Goal: Information Seeking & Learning: Find specific fact

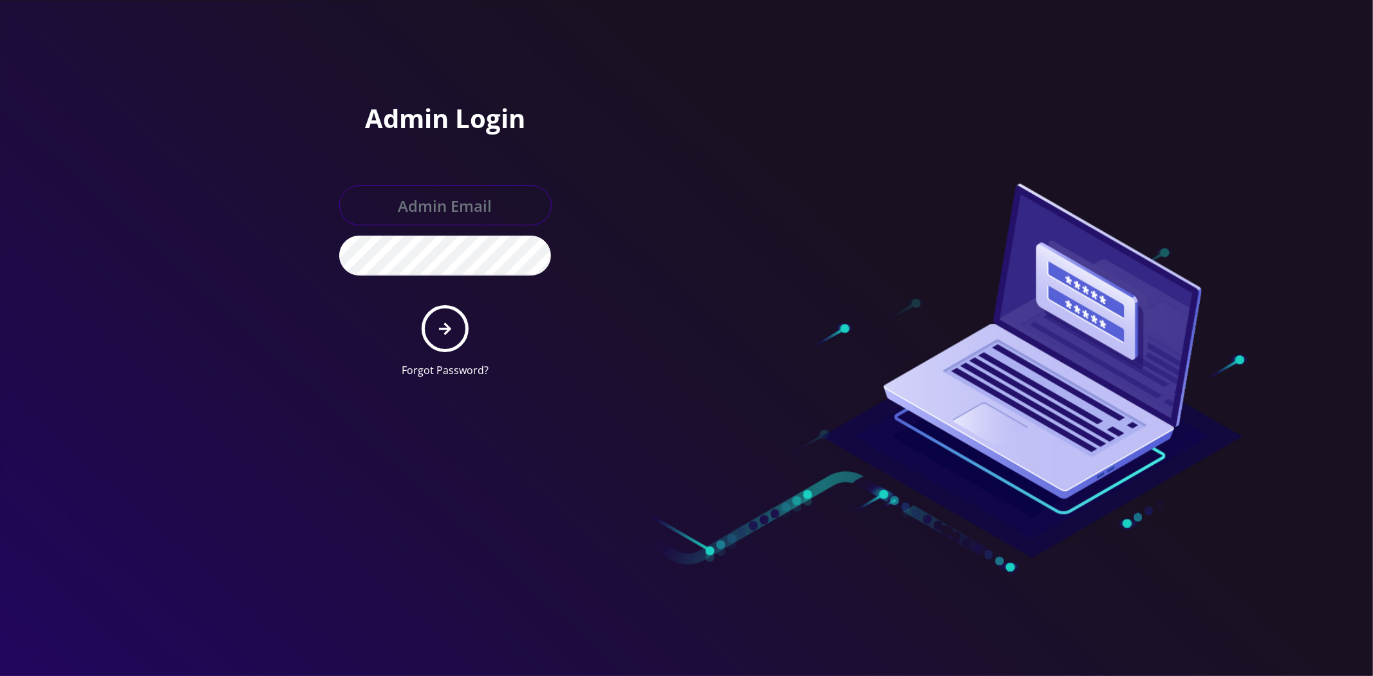
type input "[EMAIL_ADDRESS][DOMAIN_NAME]"
click at [415, 333] on form "[EMAIL_ADDRESS][DOMAIN_NAME] Forgot Password?" at bounding box center [445, 281] width 212 height 192
click at [458, 330] on button "submit" at bounding box center [445, 328] width 47 height 47
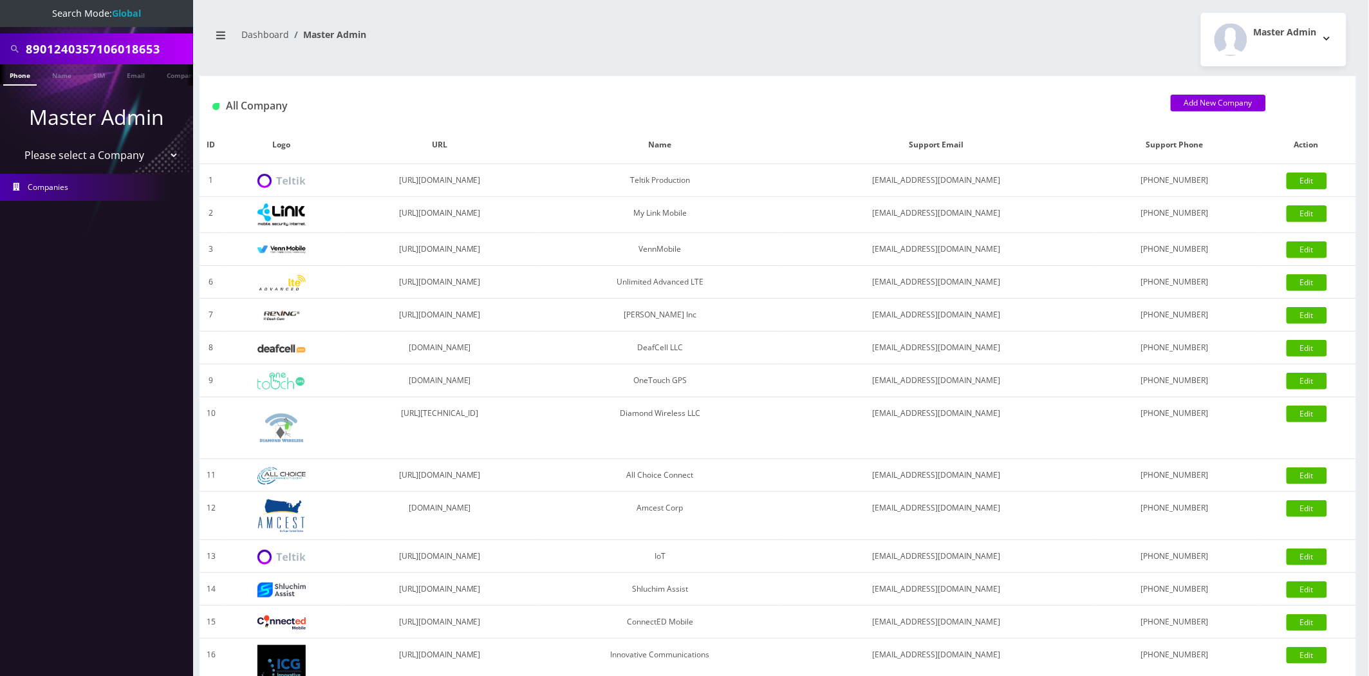
click at [102, 52] on input "8901240357106018653" at bounding box center [108, 49] width 164 height 24
click at [102, 51] on input "8901240357106018653" at bounding box center [108, 49] width 164 height 24
type input "arshad"
click at [50, 73] on link "Name" at bounding box center [62, 74] width 32 height 21
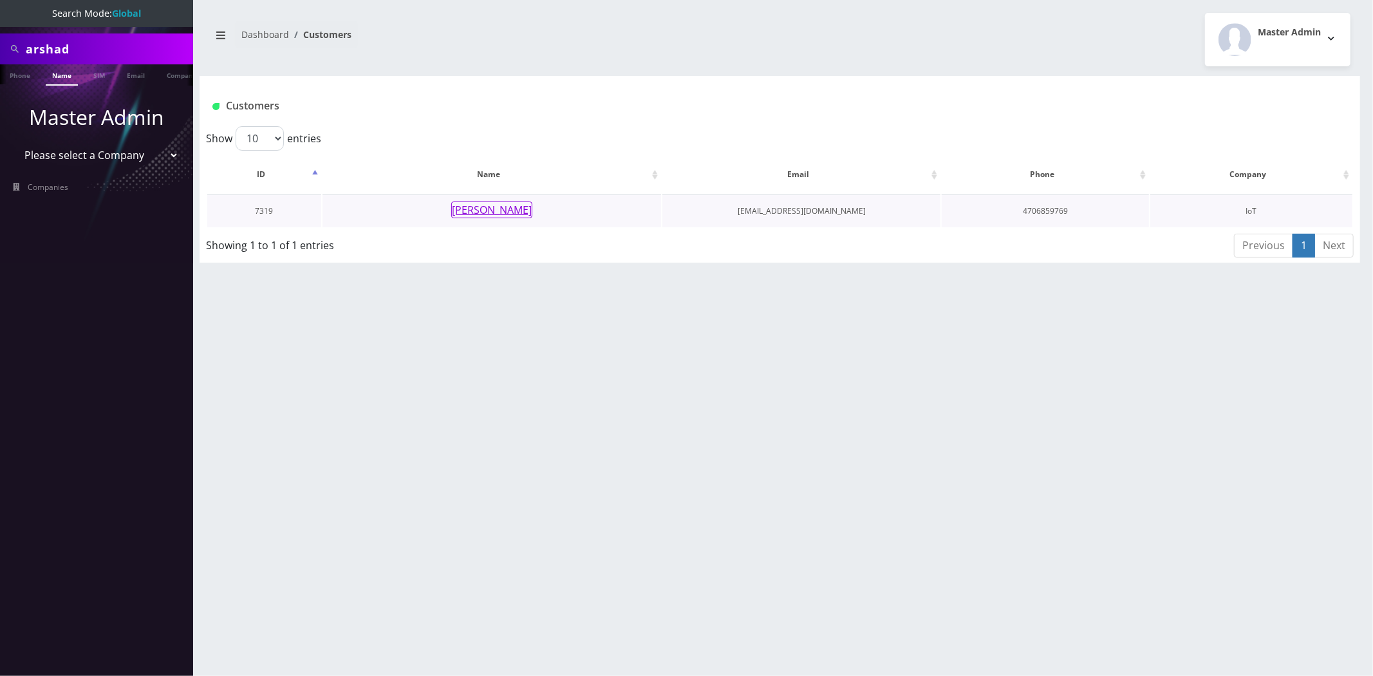
click at [505, 208] on button "Arshad Madhani" at bounding box center [491, 209] width 81 height 17
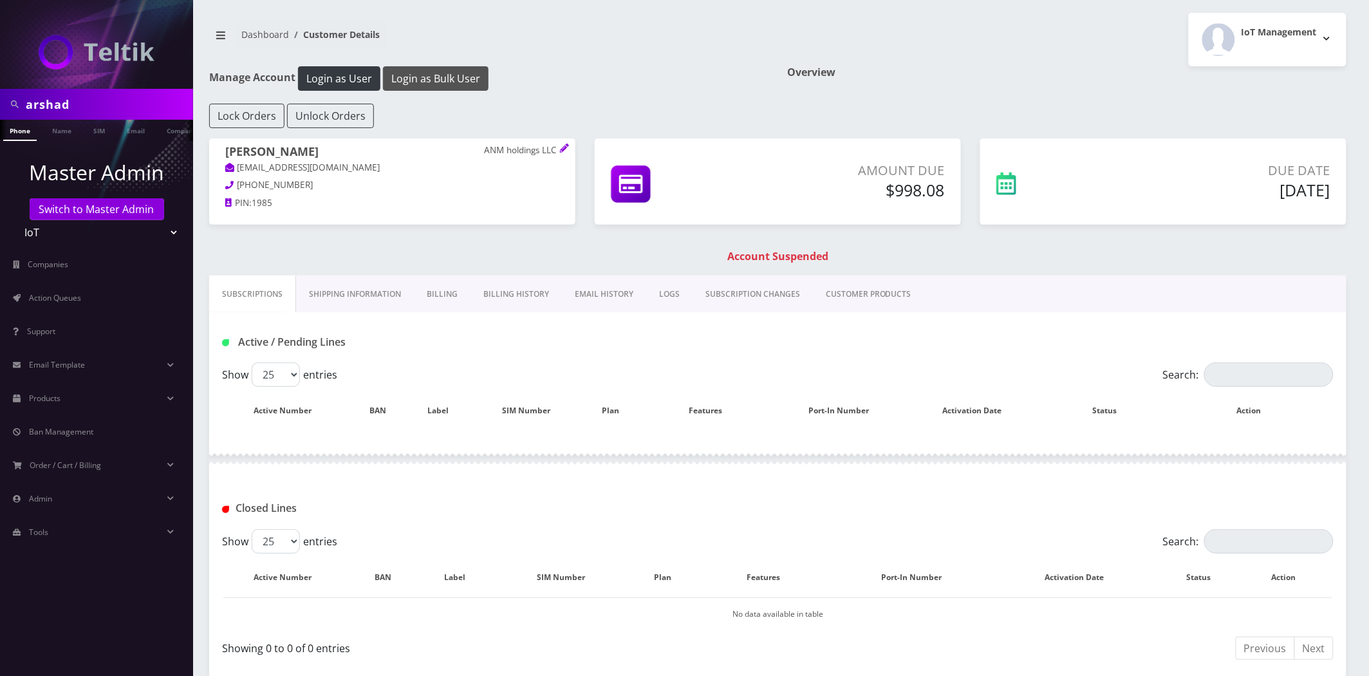
click at [456, 77] on button "Login as Bulk User" at bounding box center [436, 78] width 106 height 24
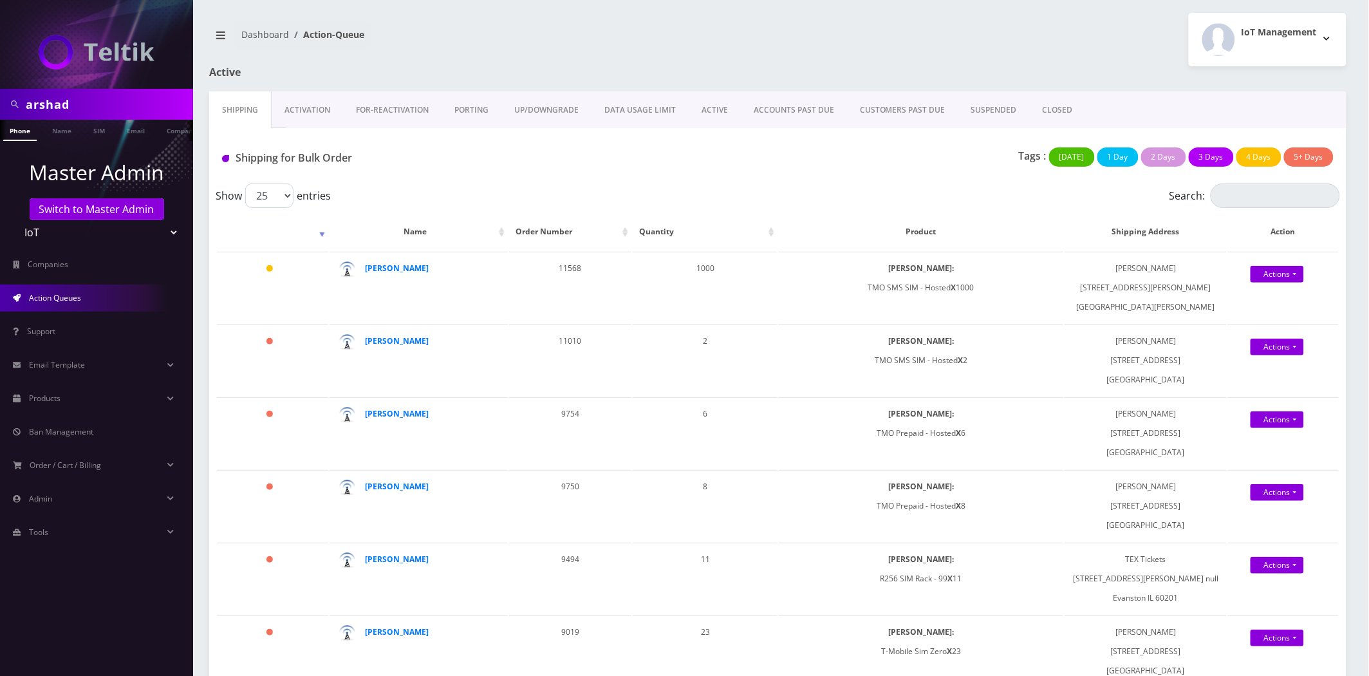
click at [319, 107] on link "Activation" at bounding box center [307, 109] width 71 height 37
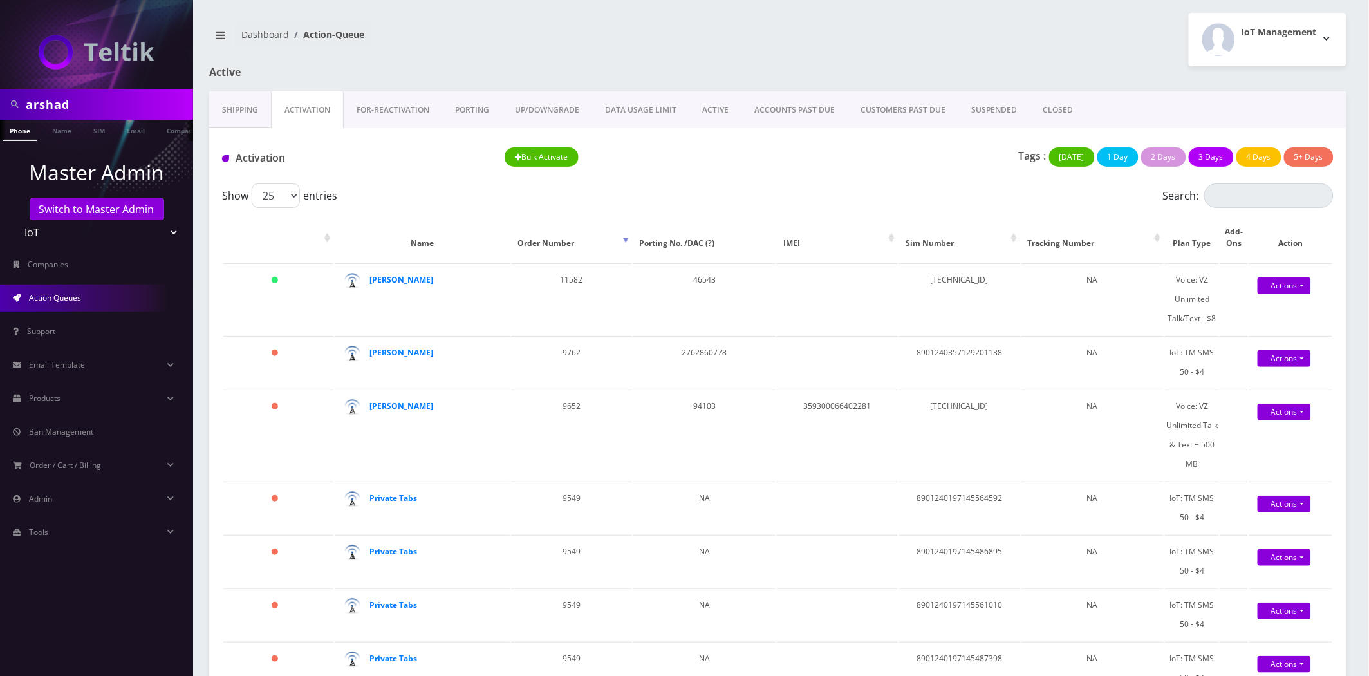
click at [242, 117] on link "Shipping" at bounding box center [240, 109] width 62 height 37
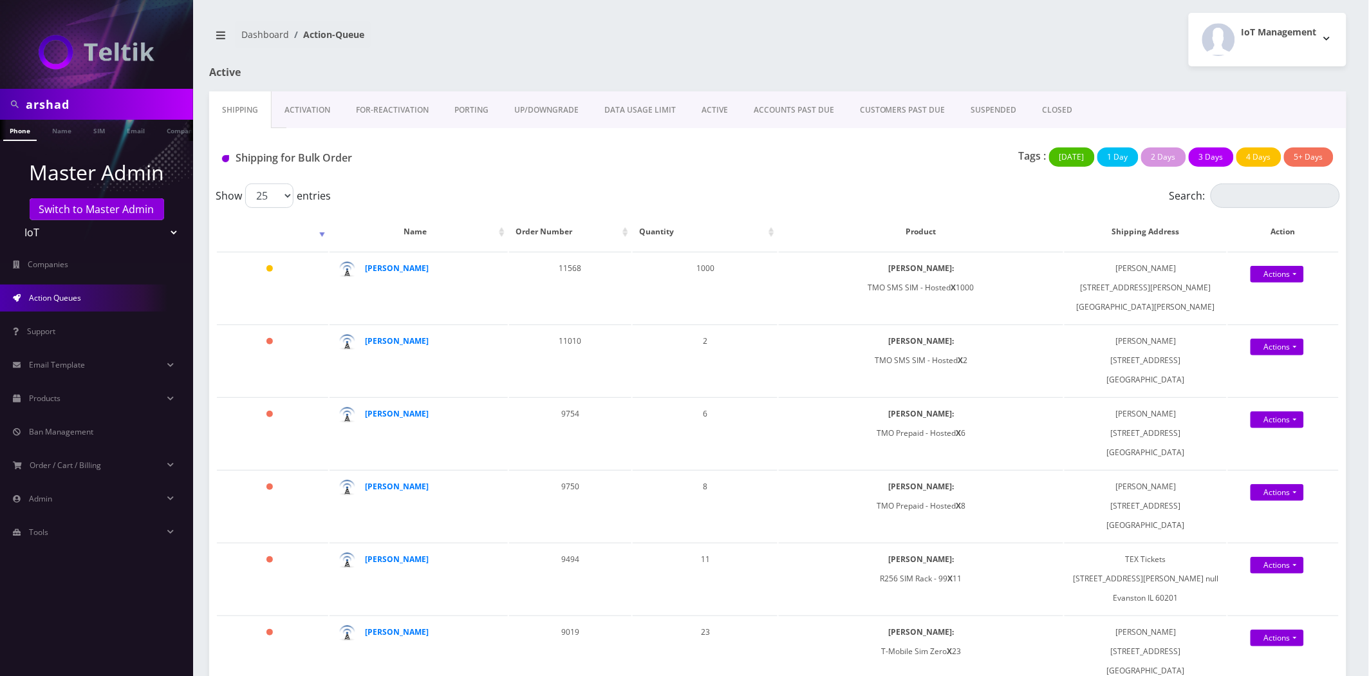
scroll to position [0, 6]
click at [66, 464] on span "Order / Cart / Billing" at bounding box center [65, 465] width 71 height 11
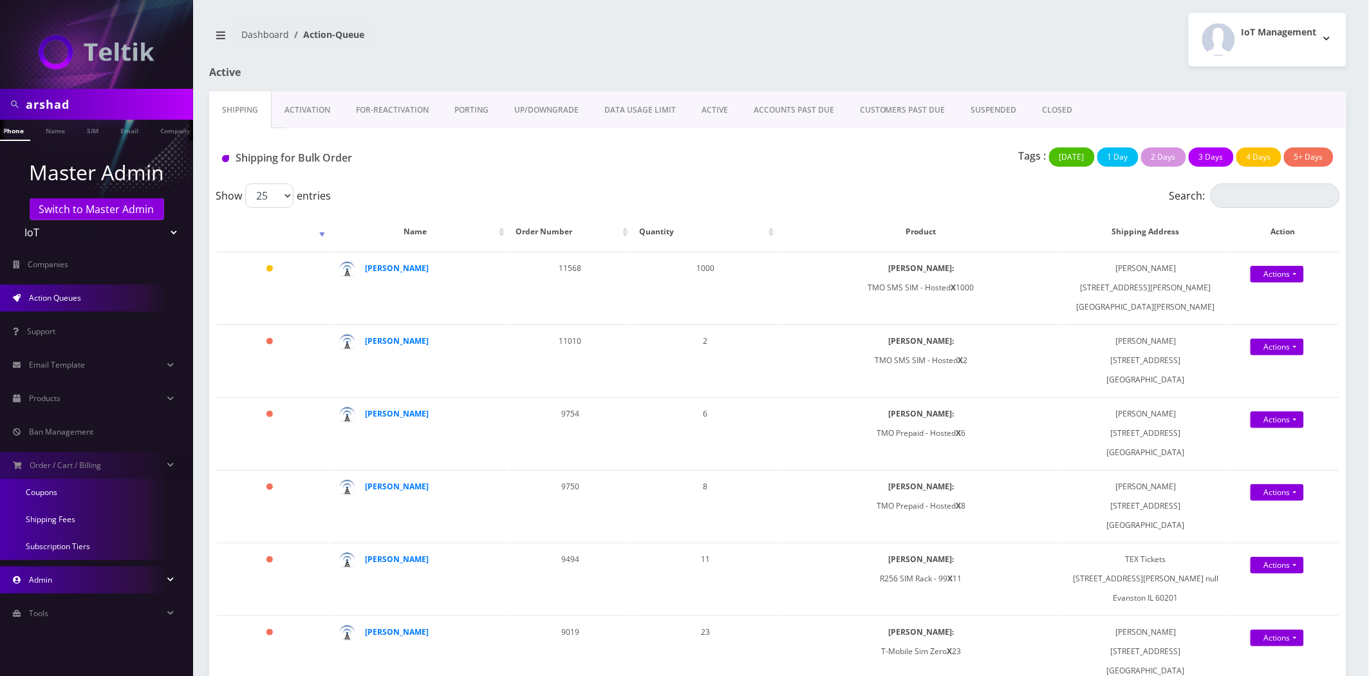
click at [78, 581] on link "Admin" at bounding box center [96, 579] width 193 height 27
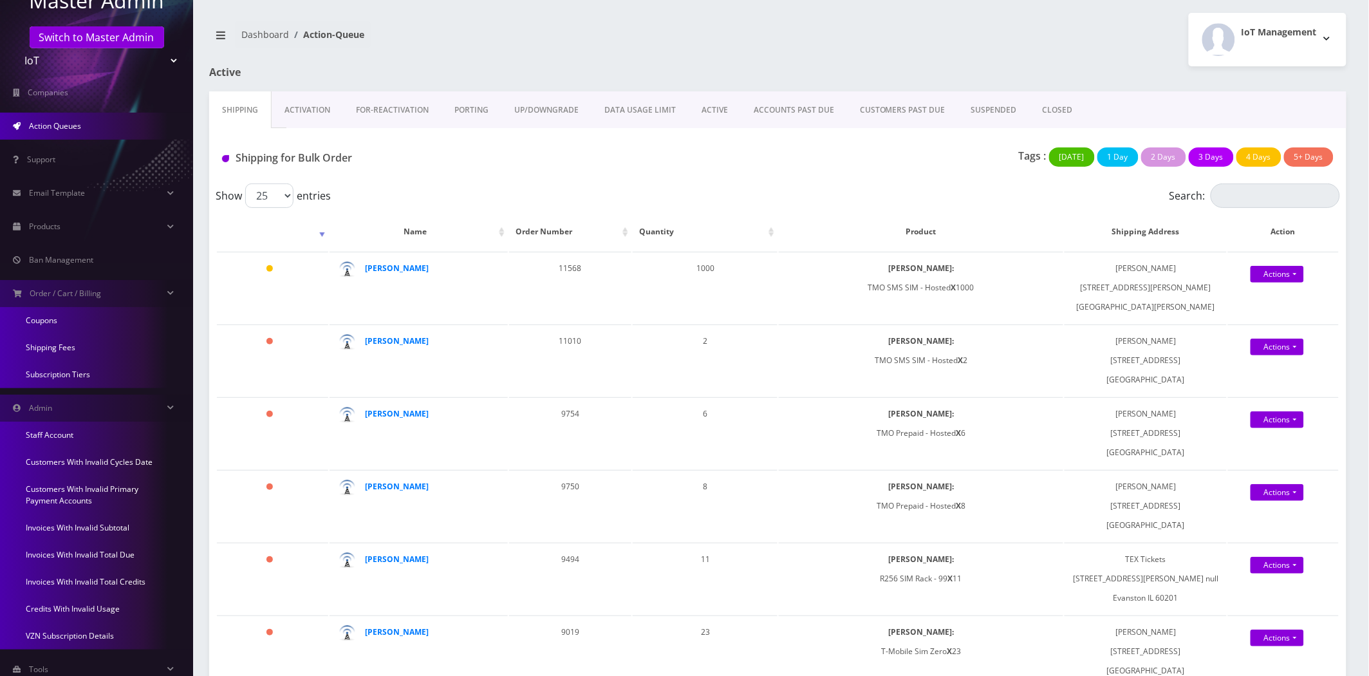
scroll to position [204, 0]
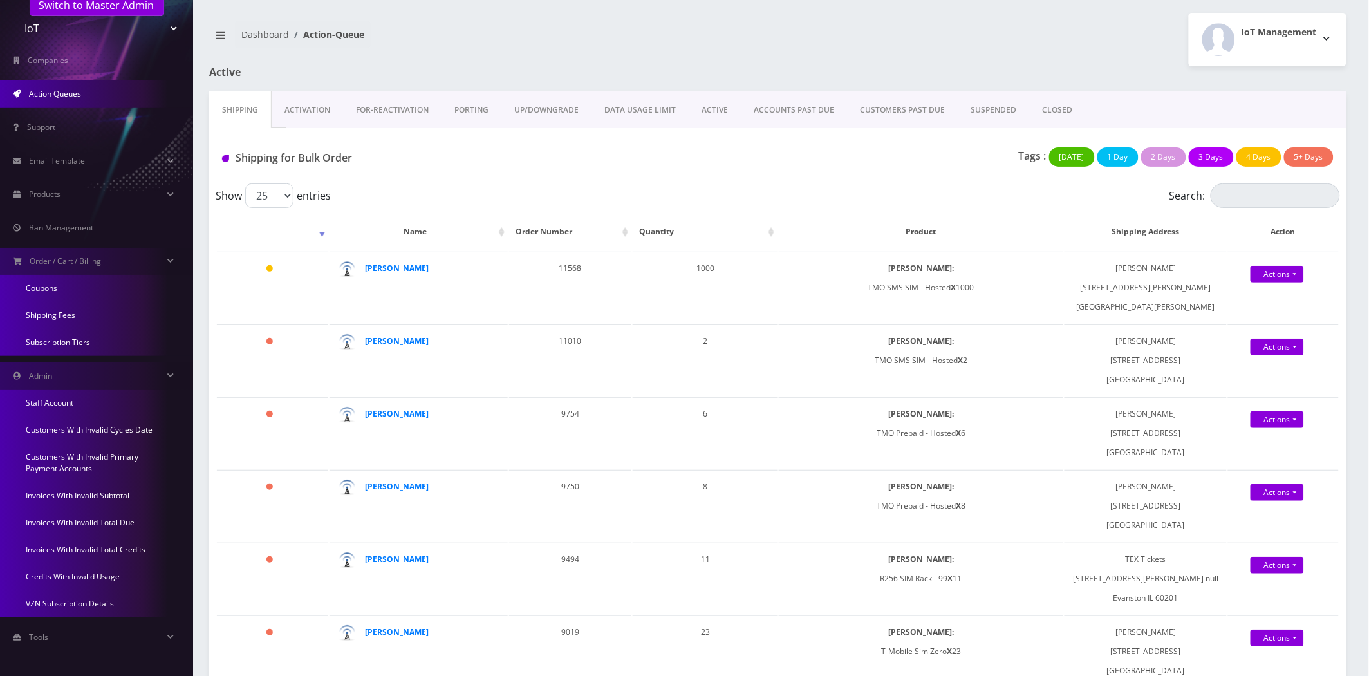
click at [93, 491] on link "Invoices With Invalid Subtotal" at bounding box center [96, 495] width 193 height 27
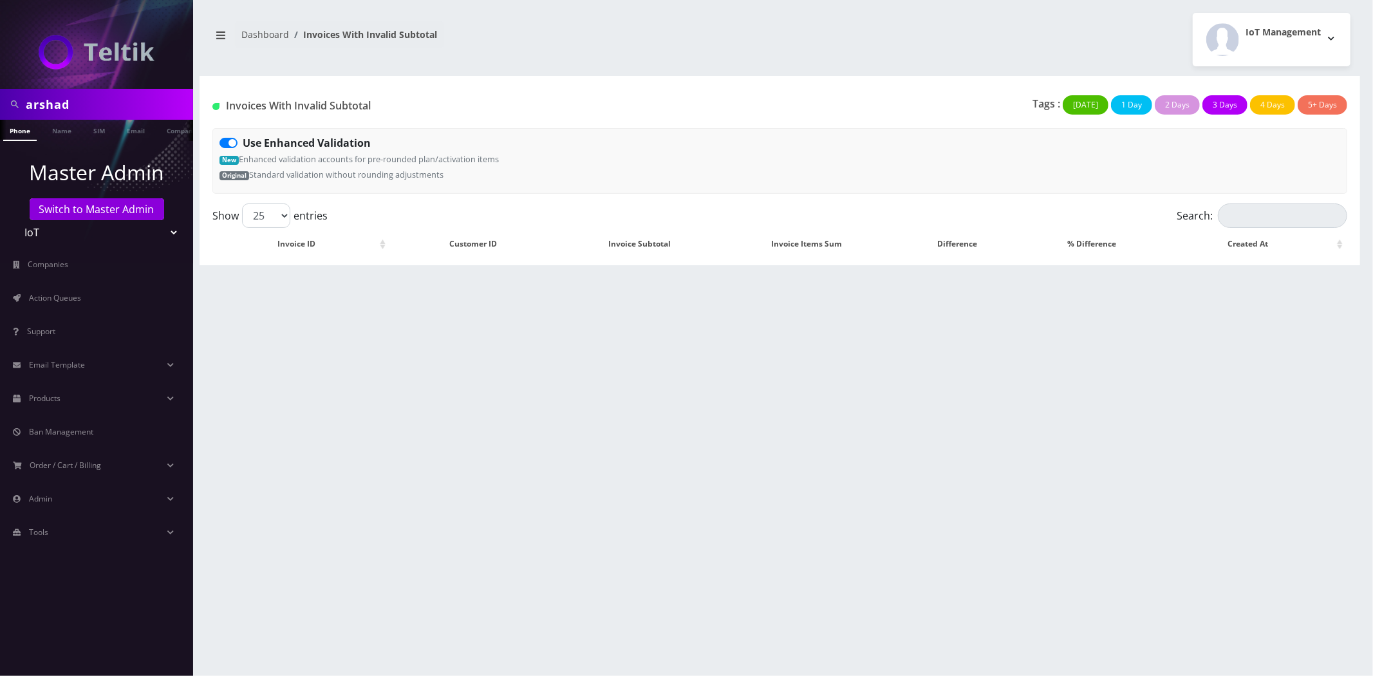
click at [430, 28] on li "Invoices With Invalid Subtotal" at bounding box center [363, 35] width 148 height 14
drag, startPoint x: 446, startPoint y: 26, endPoint x: 626, endPoint y: 50, distance: 181.8
click at [317, 31] on nav "Dashboard Invoices With Invalid Subtotal" at bounding box center [489, 39] width 561 height 37
copy li "oices With Invalid Subtotal"
click at [668, 209] on div "Show 25 50 100 250 500 1000 entries" at bounding box center [637, 215] width 851 height 24
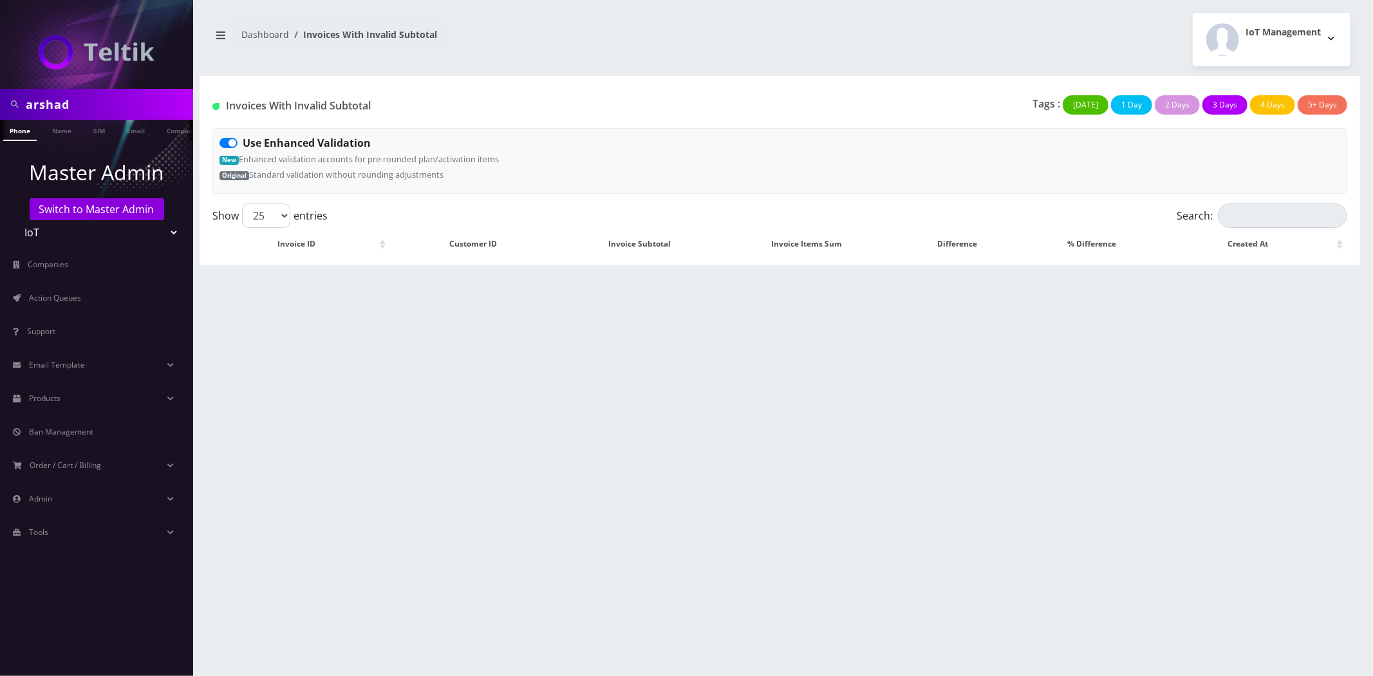
click at [614, 385] on div "arshad Phone Name SIM Email Company Customer Dashboard Invoices With Invalid Su…" at bounding box center [780, 338] width 1186 height 676
click at [59, 466] on span "Order / Cart / Billing" at bounding box center [65, 465] width 71 height 11
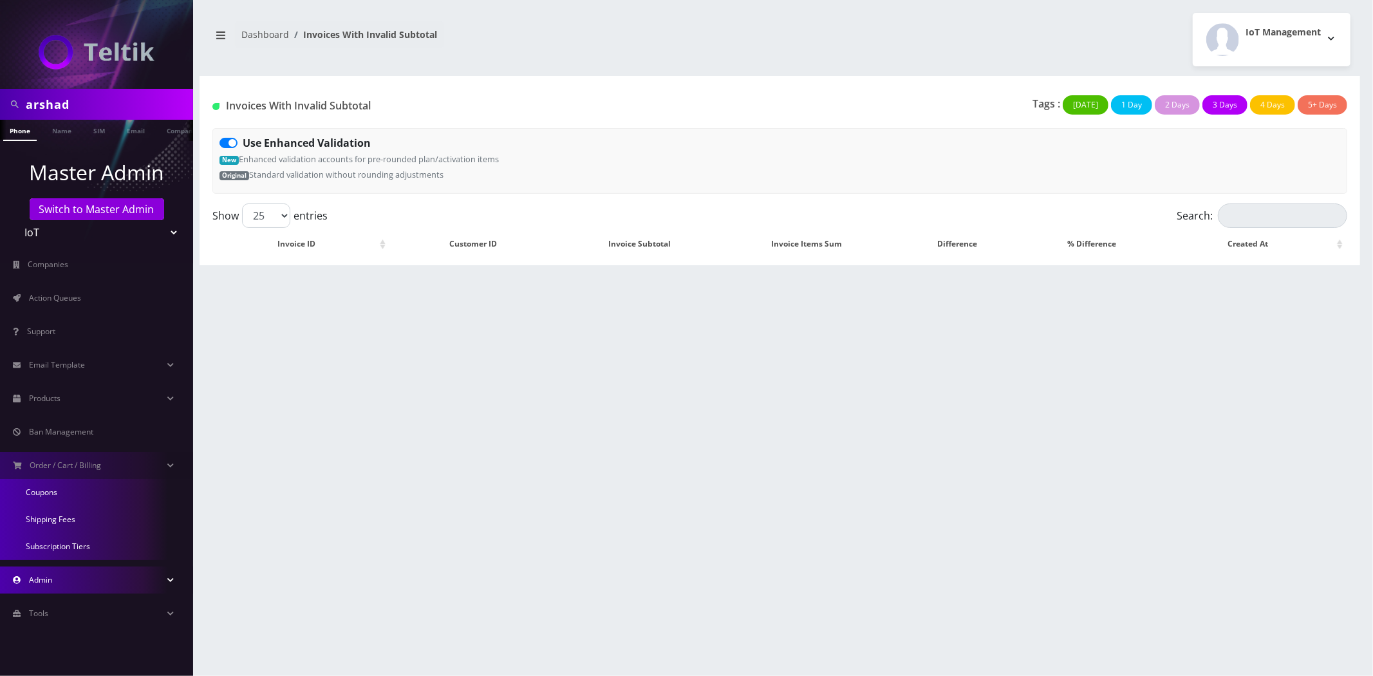
click at [80, 570] on link "Admin" at bounding box center [96, 579] width 193 height 27
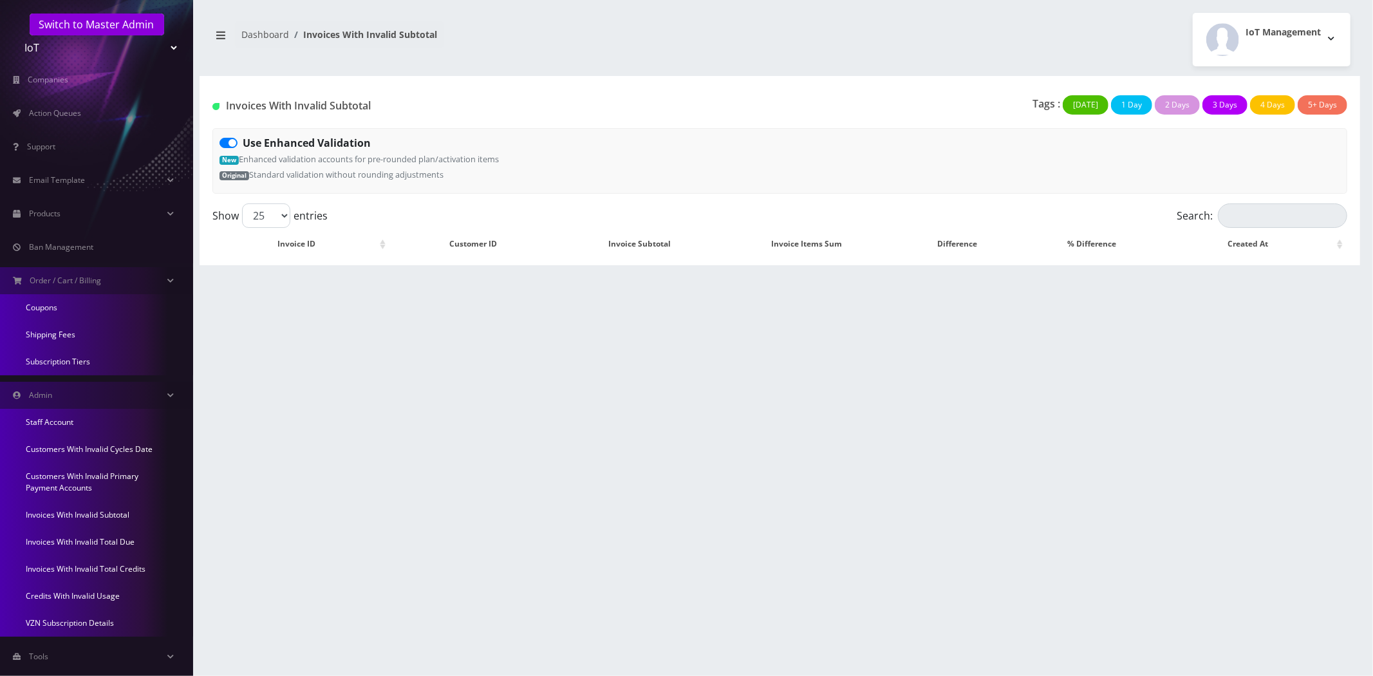
scroll to position [204, 0]
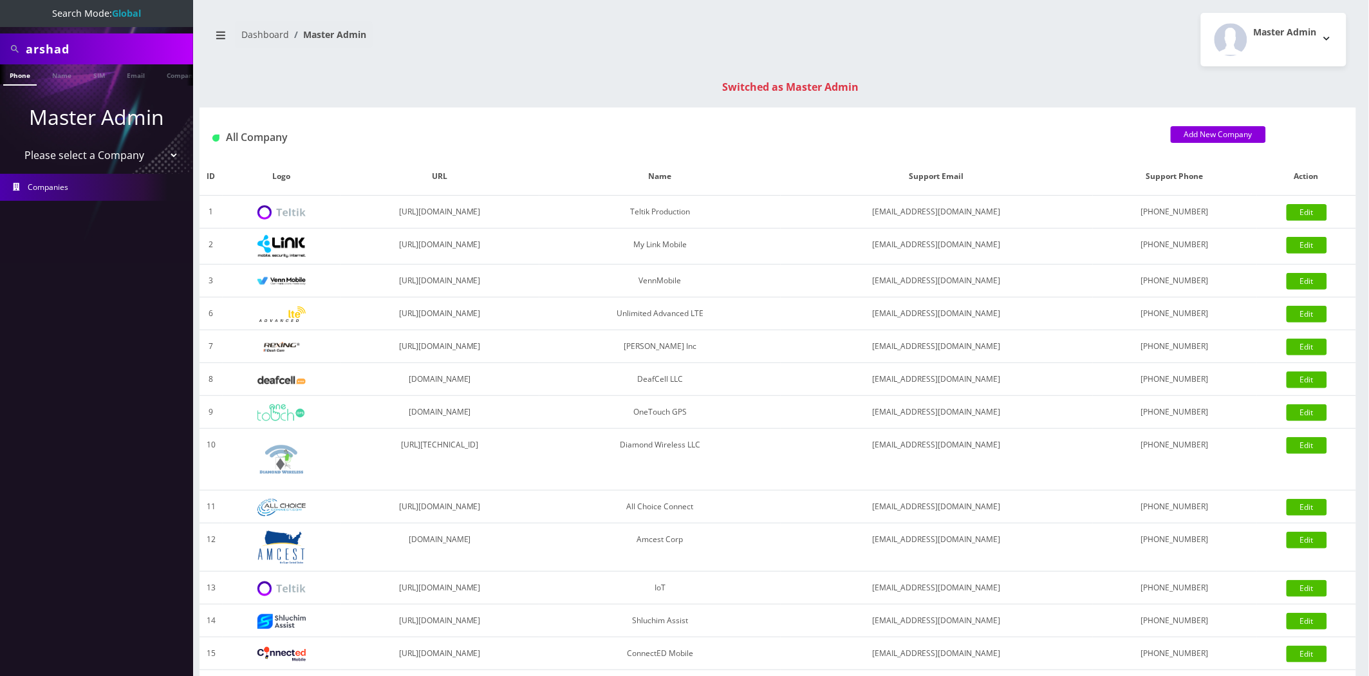
click at [112, 46] on input "arshad" at bounding box center [108, 49] width 164 height 24
type input "4717"
click at [168, 73] on link "Customer" at bounding box center [167, 74] width 44 height 21
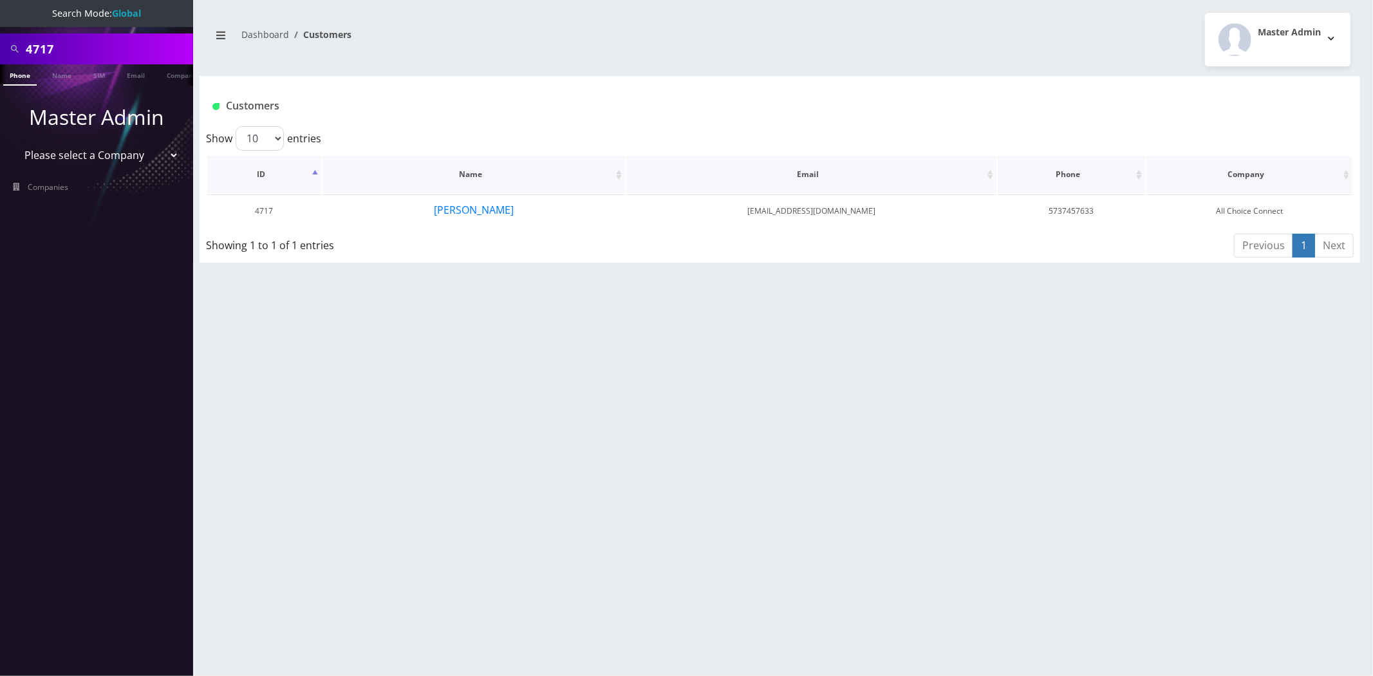
scroll to position [0, 6]
click at [471, 205] on button "[PERSON_NAME]" at bounding box center [473, 209] width 81 height 17
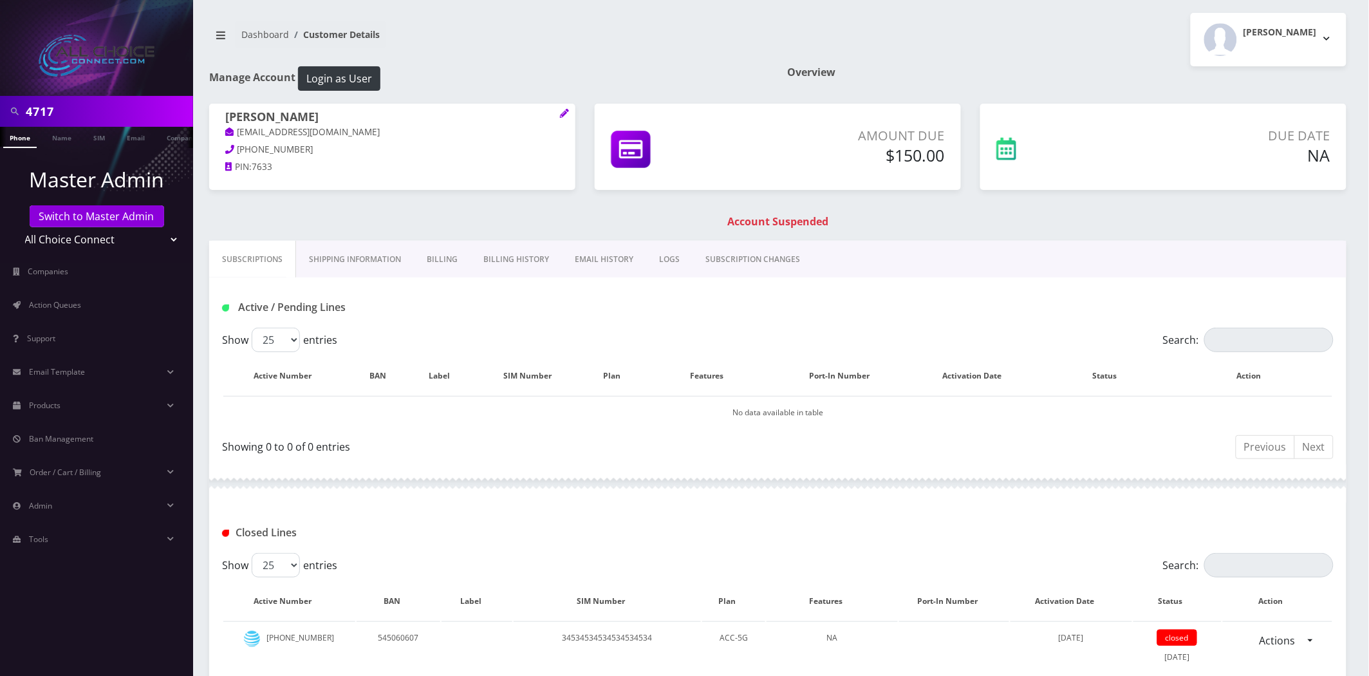
click at [519, 277] on link "Billing History" at bounding box center [516, 259] width 91 height 37
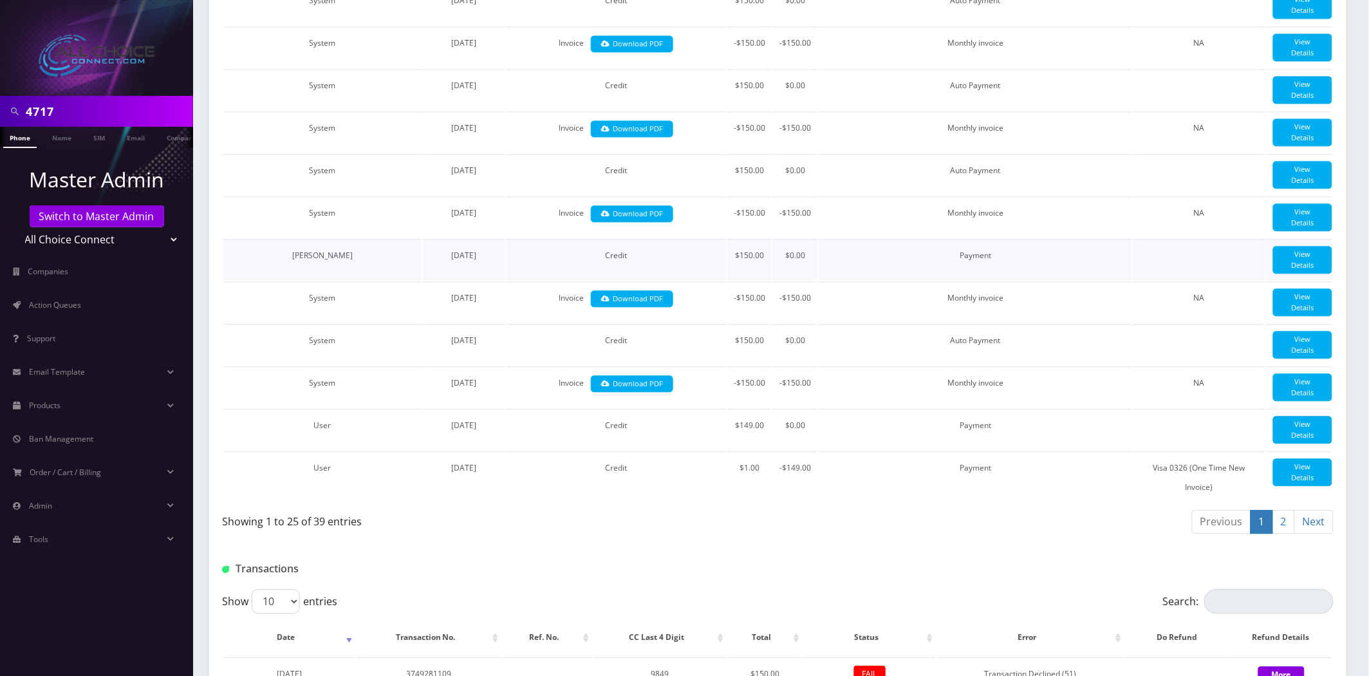
scroll to position [1001, 0]
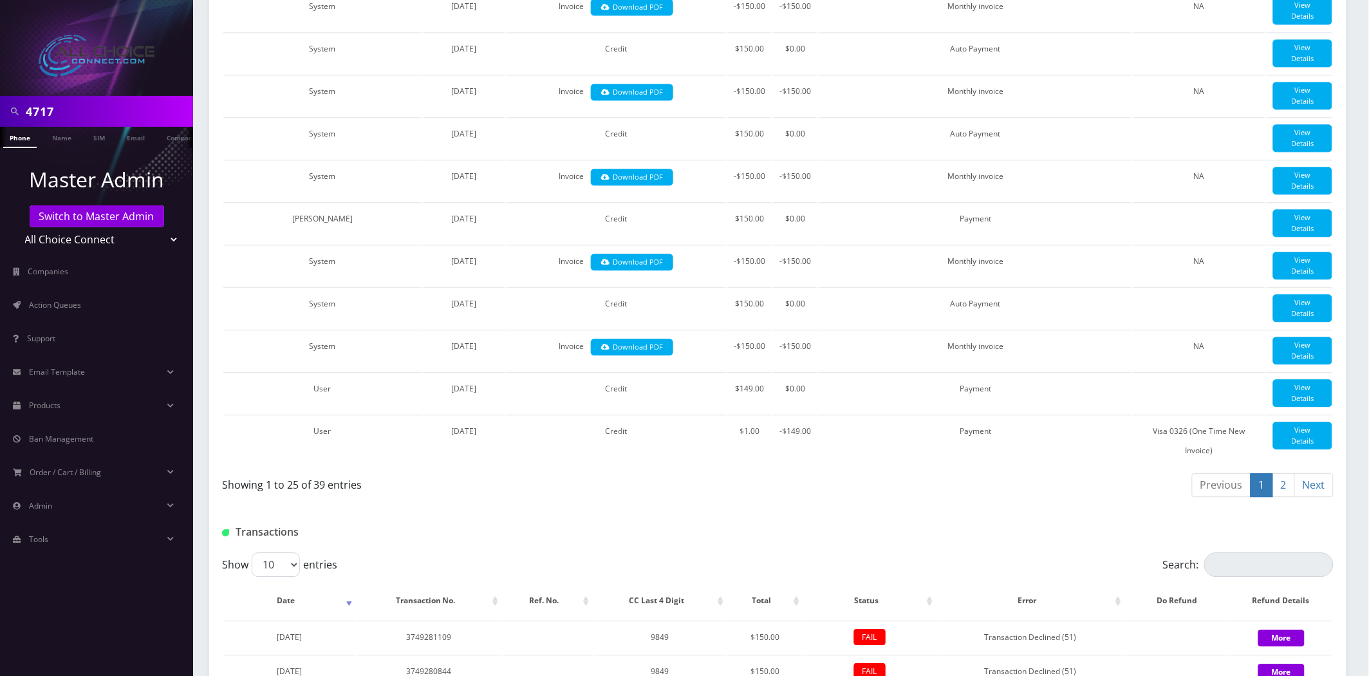
click at [1284, 497] on link "2" at bounding box center [1284, 485] width 23 height 24
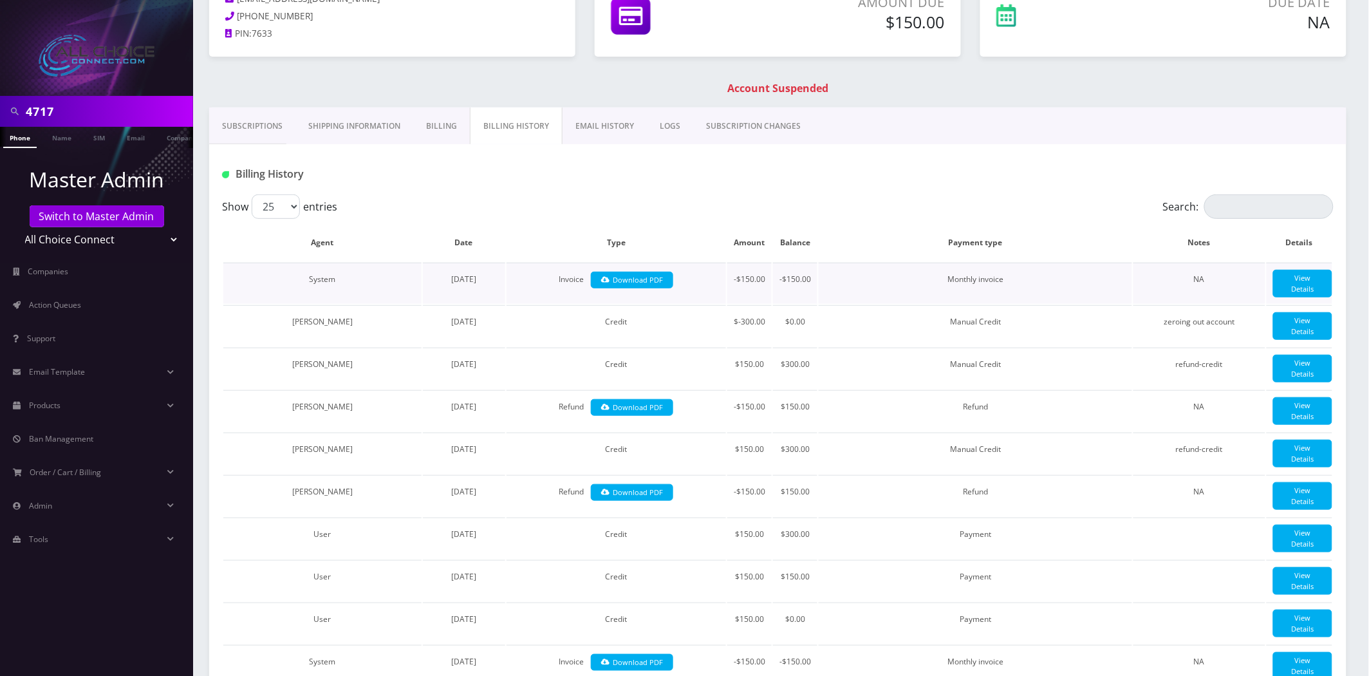
scroll to position [131, 0]
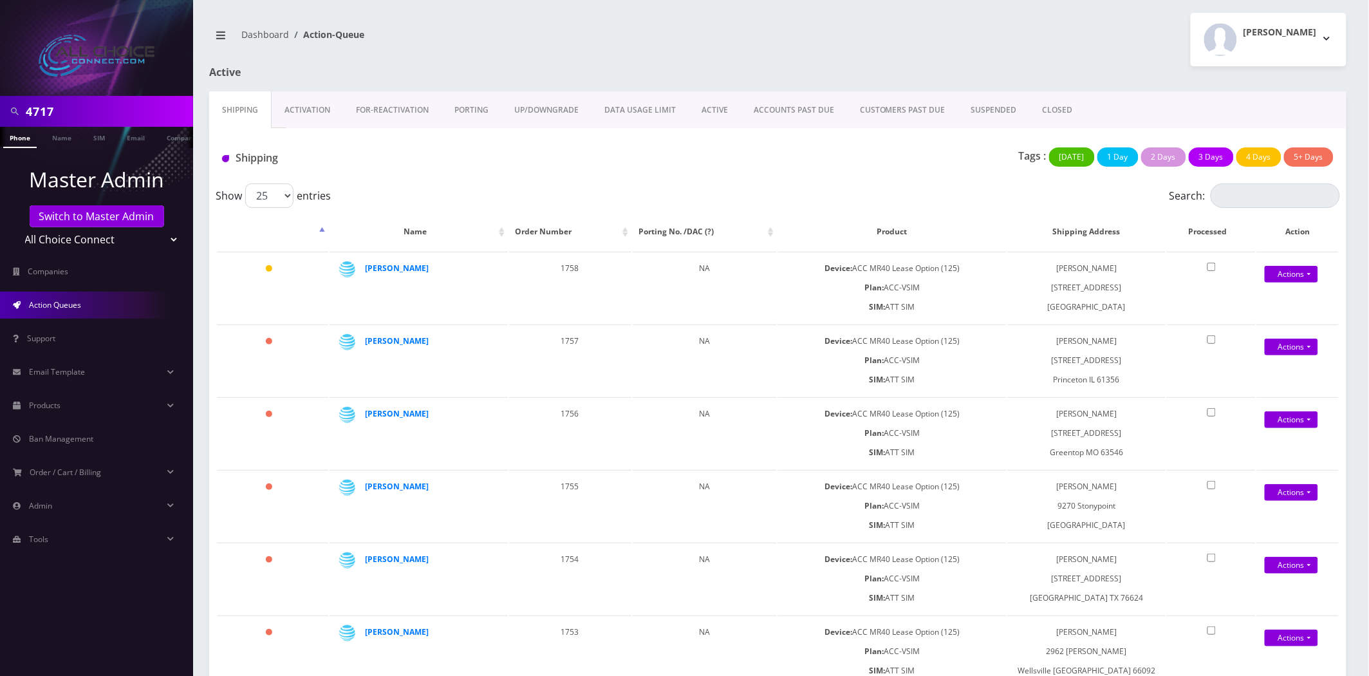
click at [108, 120] on input "4717" at bounding box center [108, 111] width 164 height 24
click at [104, 213] on link "Switch to Master Admin" at bounding box center [97, 216] width 135 height 22
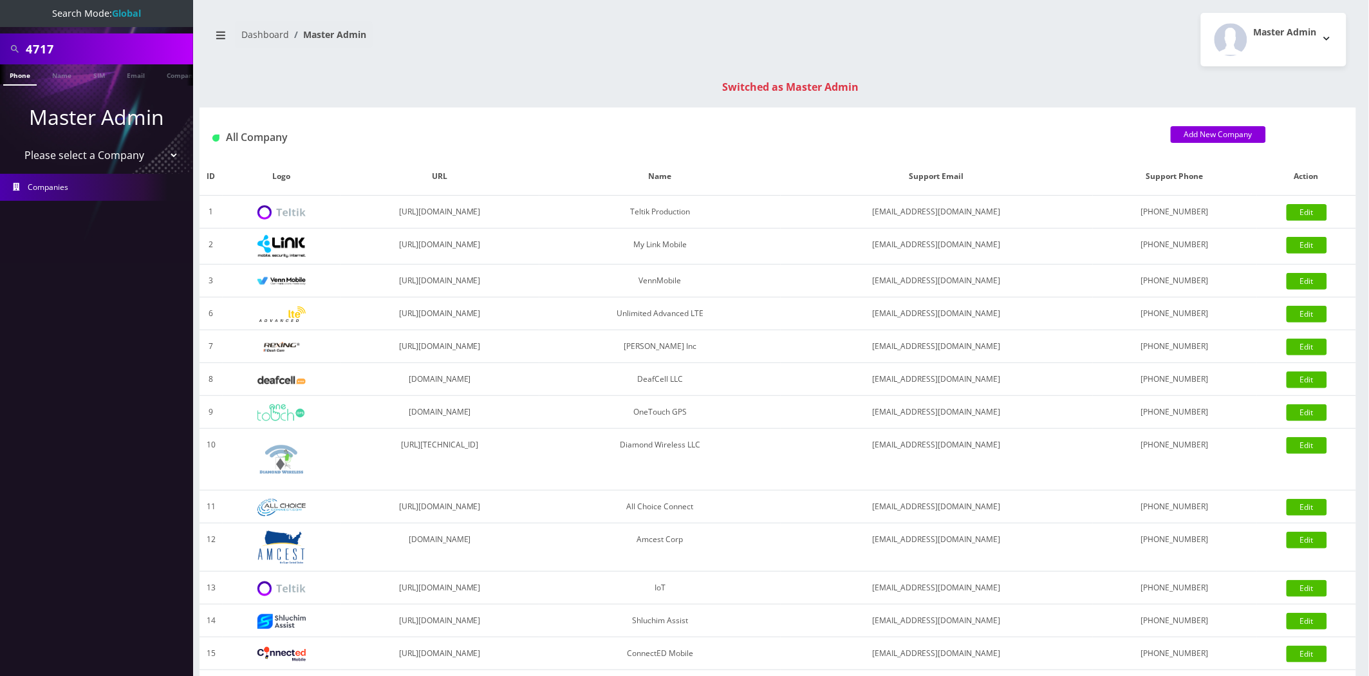
click at [88, 62] on div "4717" at bounding box center [96, 48] width 193 height 31
click at [92, 45] on input "4717" at bounding box center [108, 49] width 164 height 24
click at [92, 46] on input "4717" at bounding box center [108, 49] width 164 height 24
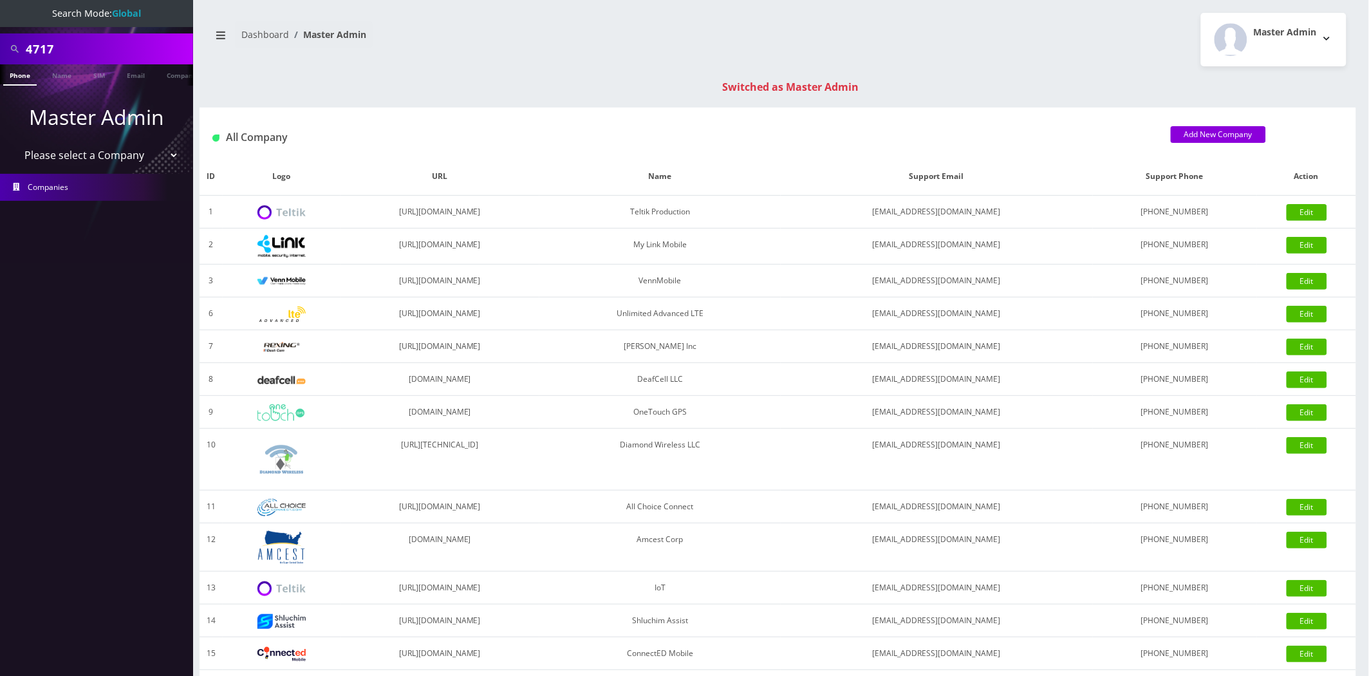
paste input "[EMAIL_ADDRESS][DOMAIN_NAME]"
type input "[EMAIL_ADDRESS][DOMAIN_NAME]"
click at [135, 79] on link "Email" at bounding box center [135, 74] width 31 height 21
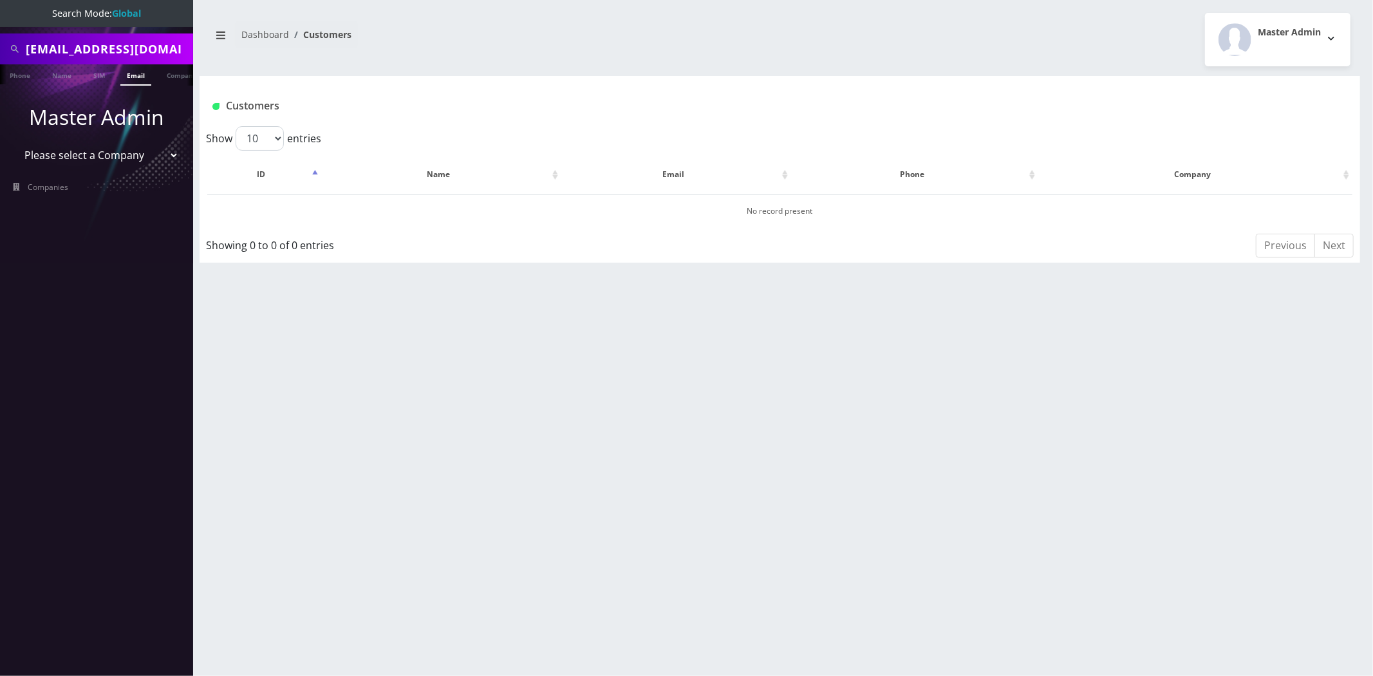
scroll to position [0, 6]
click at [181, 46] on input "[EMAIL_ADDRESS][DOMAIN_NAME]" at bounding box center [108, 49] width 164 height 24
click at [177, 49] on input "[EMAIL_ADDRESS][DOMAIN_NAME]" at bounding box center [108, 49] width 164 height 24
click at [24, 47] on span at bounding box center [14, 49] width 23 height 24
click at [106, 39] on input "brianp@theatroneventsm" at bounding box center [108, 49] width 164 height 24
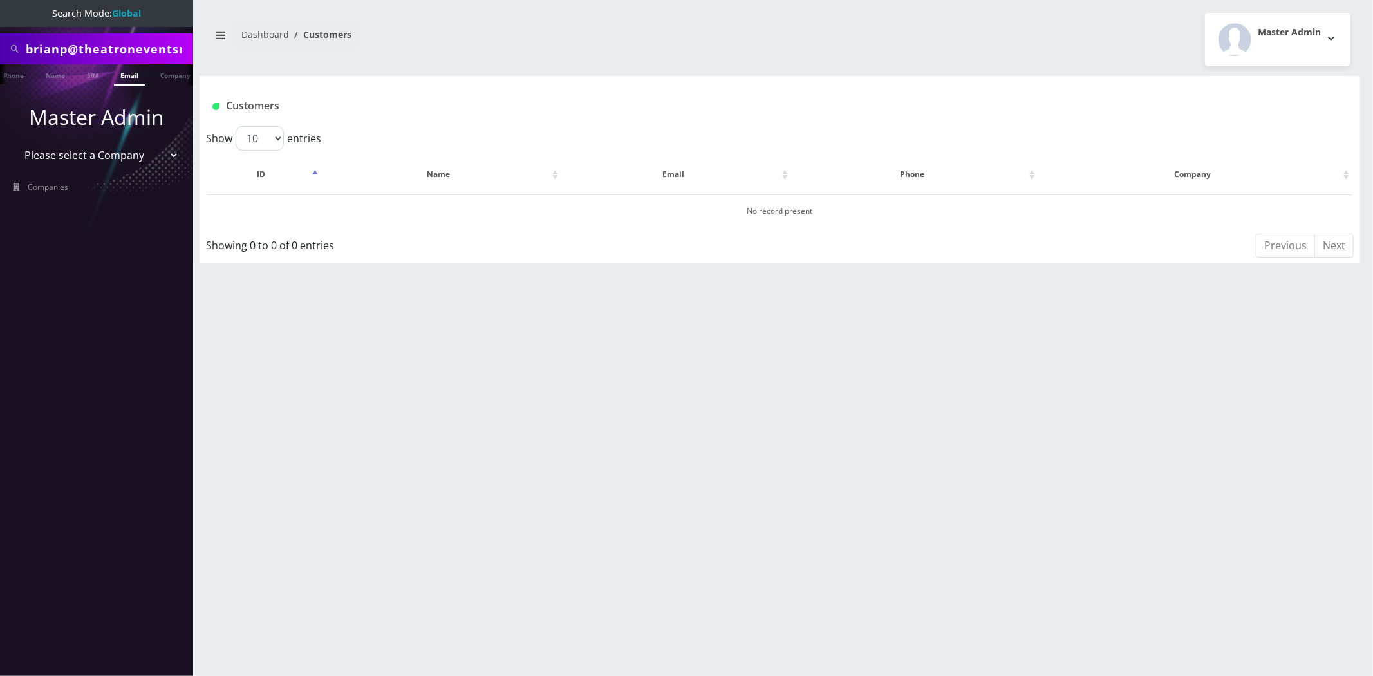
click at [106, 39] on input "brianp@theatroneventsm" at bounding box center [108, 49] width 164 height 24
paste input "[PERSON_NAME]"
type input "[PERSON_NAME]"
click at [53, 69] on link "Name" at bounding box center [55, 74] width 32 height 21
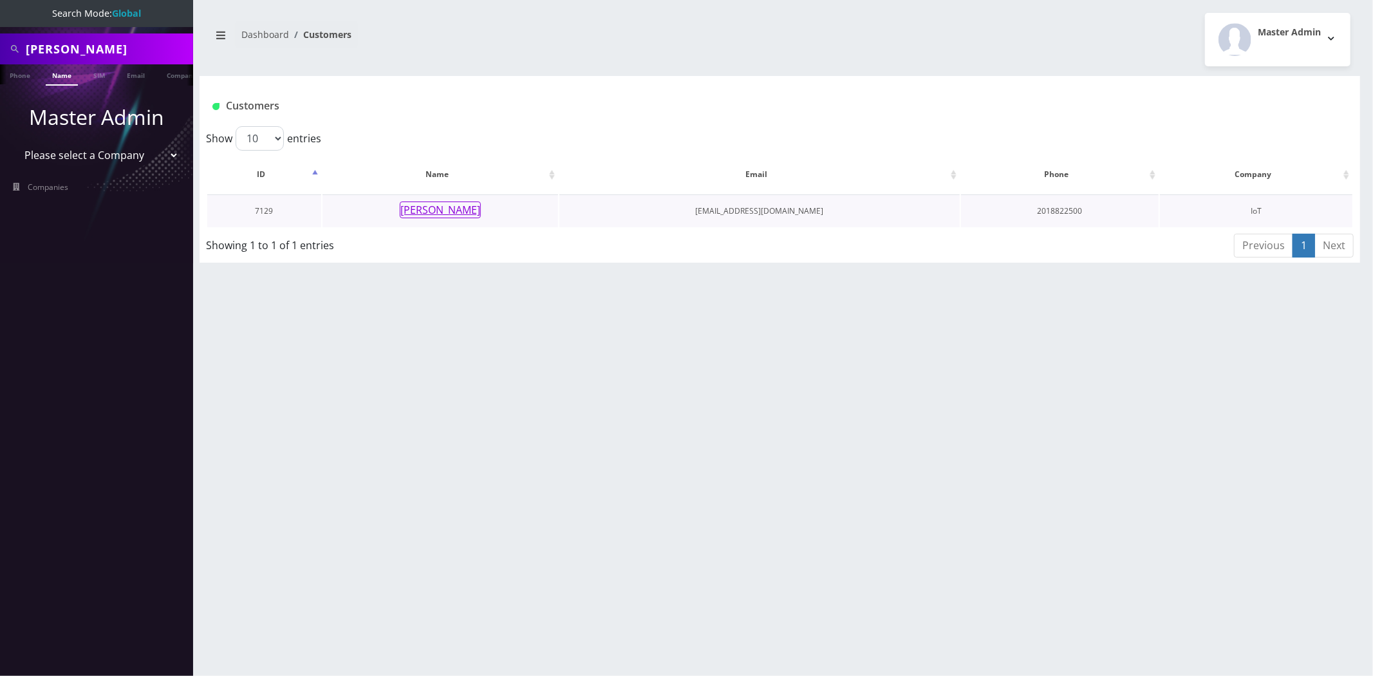
click at [440, 207] on button "Brian Pleva" at bounding box center [440, 209] width 81 height 17
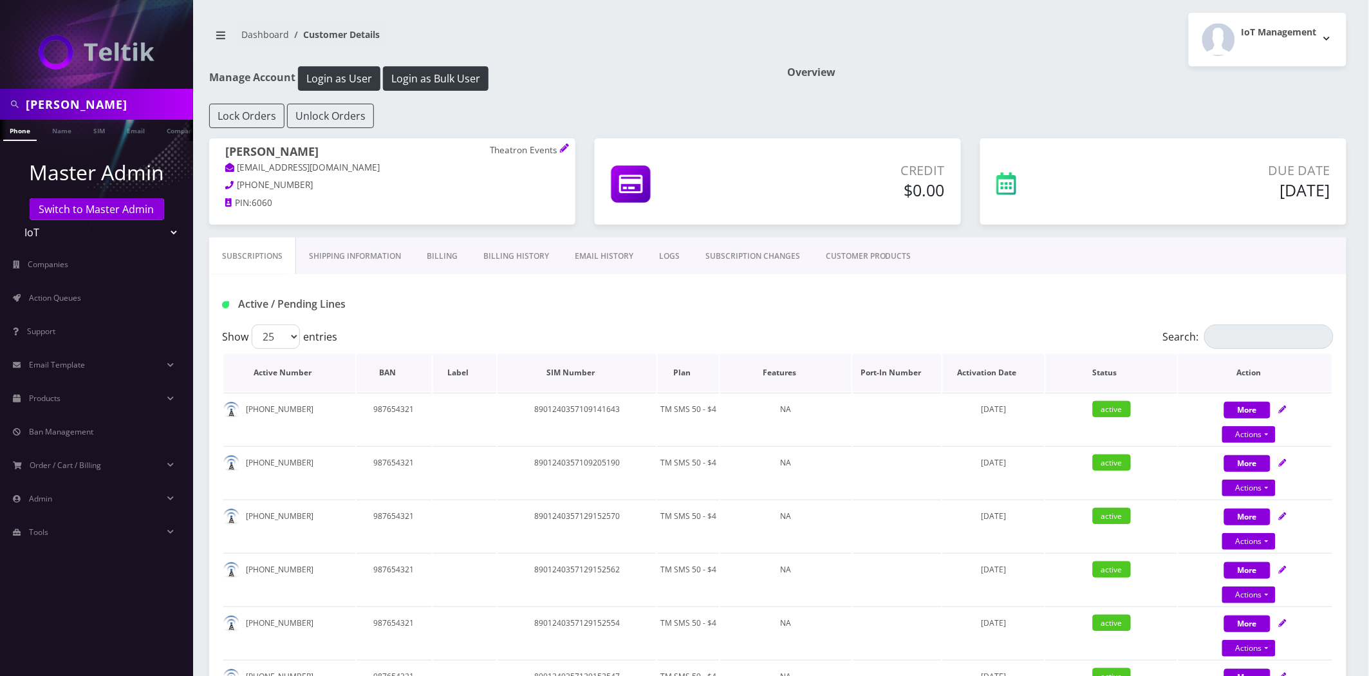
click at [676, 371] on th "Plan" at bounding box center [688, 372] width 61 height 37
click at [677, 371] on th "Plan" at bounding box center [688, 372] width 61 height 37
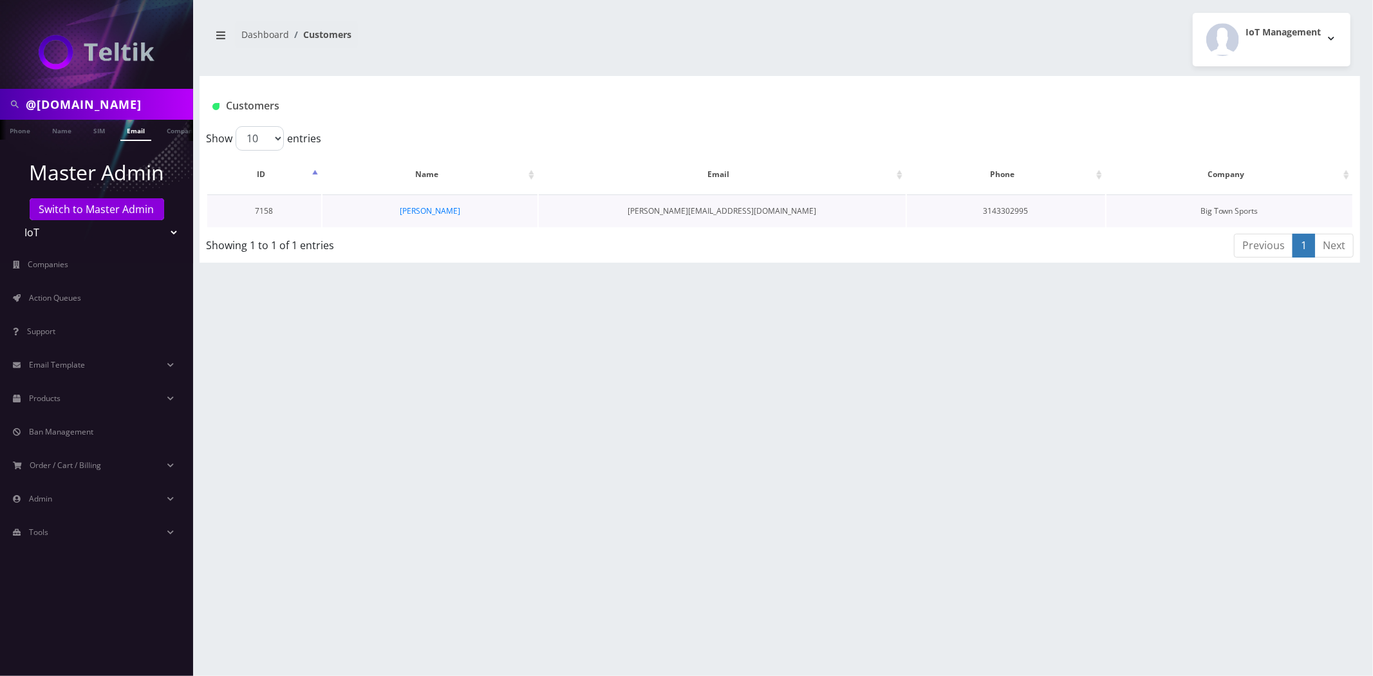
click at [445, 216] on td "[PERSON_NAME]" at bounding box center [429, 210] width 215 height 33
click at [440, 208] on link "[PERSON_NAME]" at bounding box center [430, 210] width 61 height 11
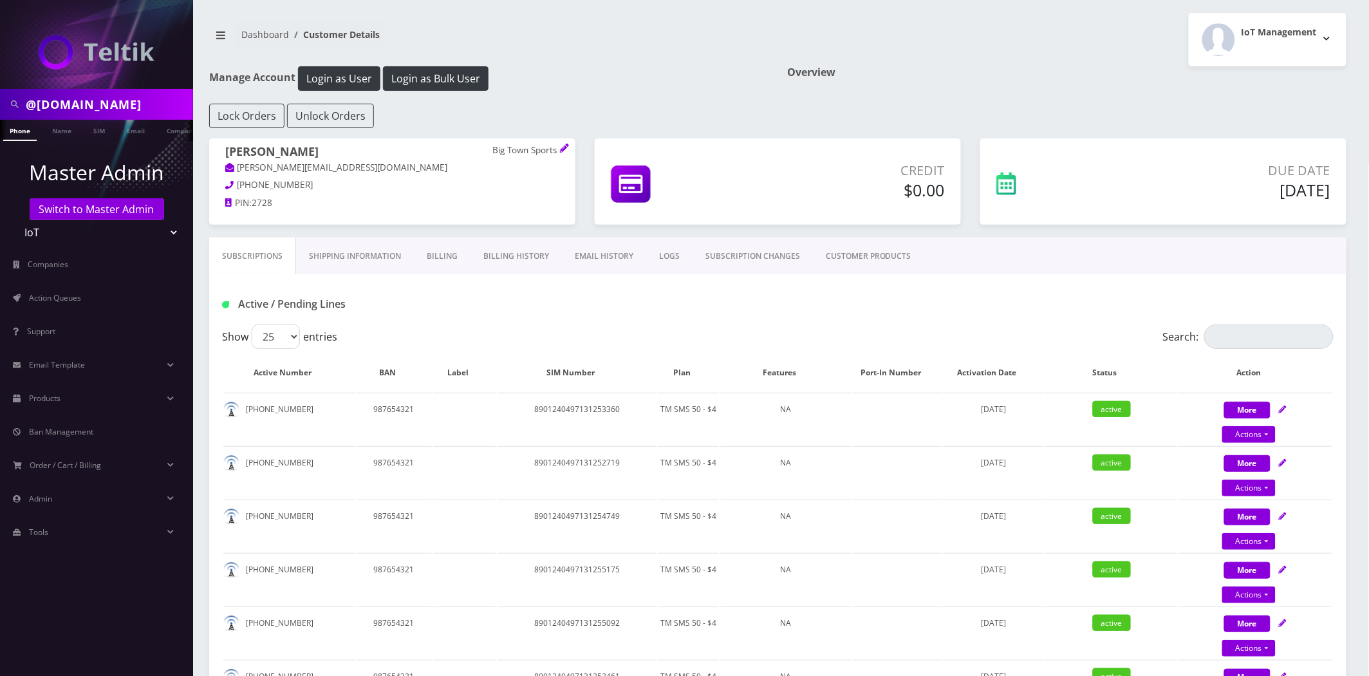
click at [570, 259] on link "EMAIL HISTORY" at bounding box center [604, 256] width 84 height 37
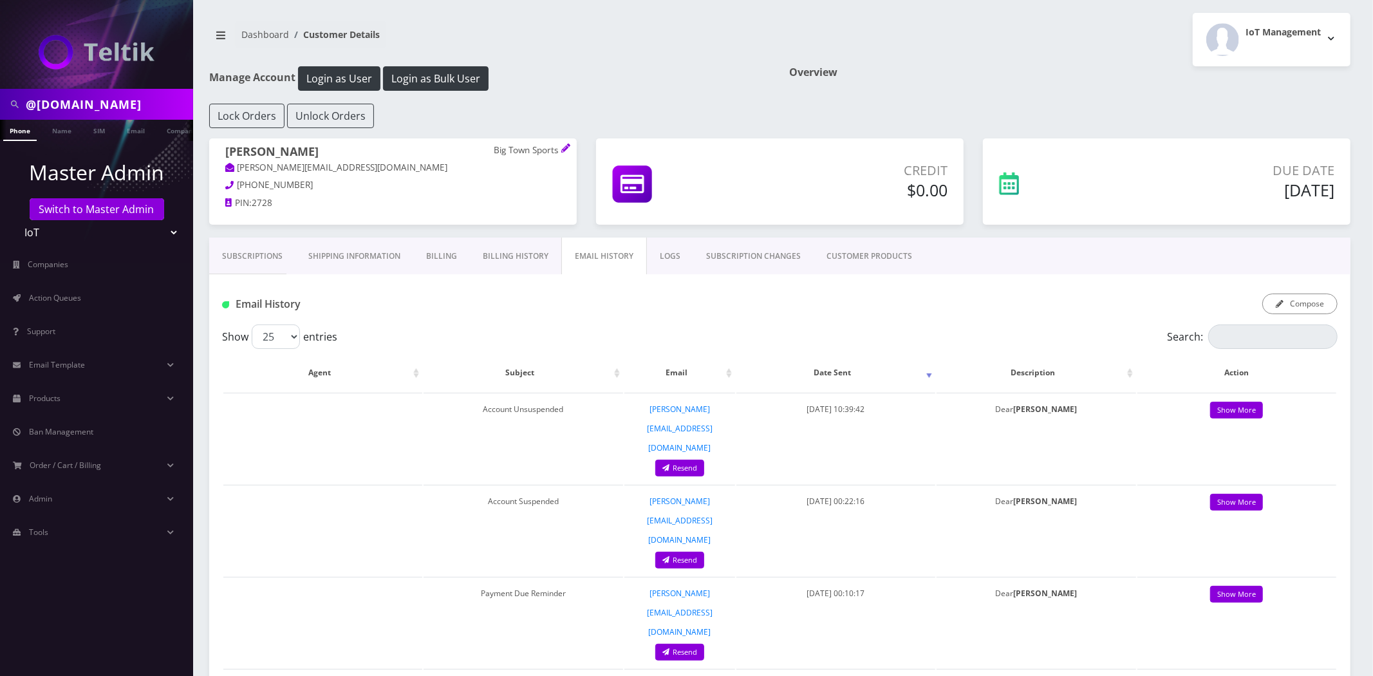
click at [512, 263] on link "Billing History" at bounding box center [515, 256] width 91 height 37
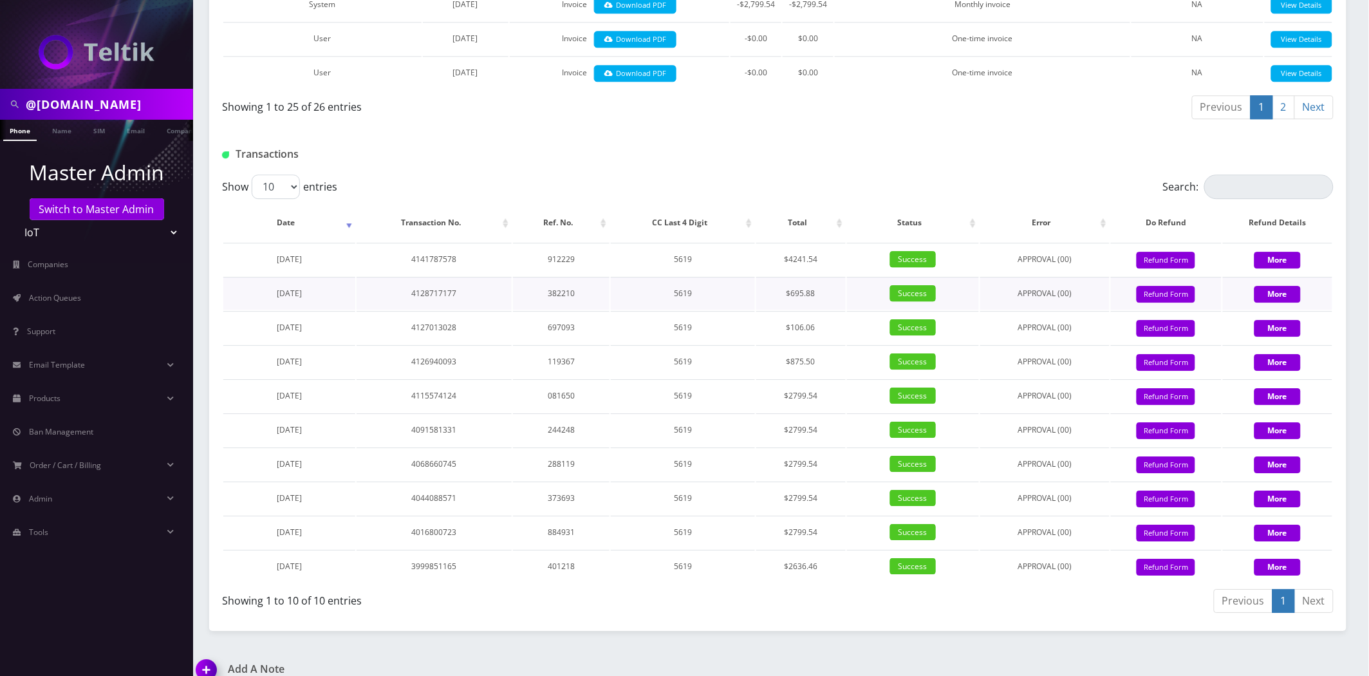
scroll to position [1233, 0]
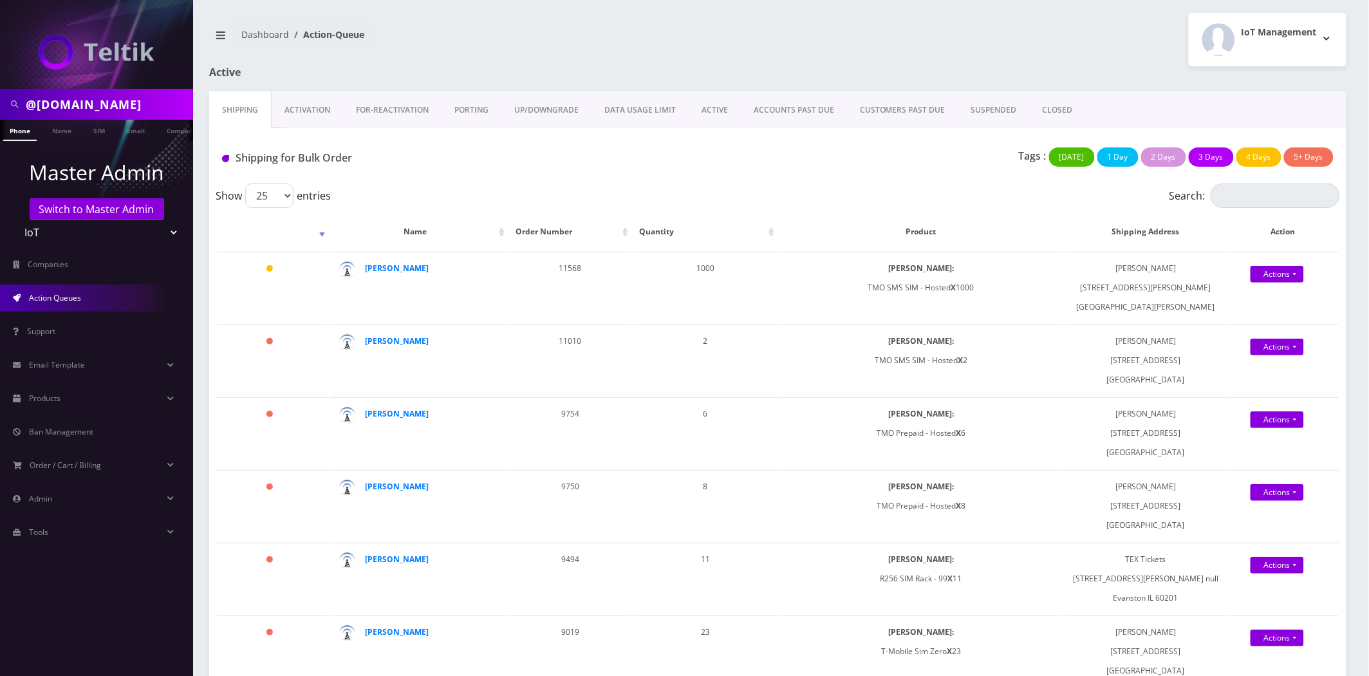
click at [718, 125] on link "ACTIVE" at bounding box center [715, 109] width 52 height 37
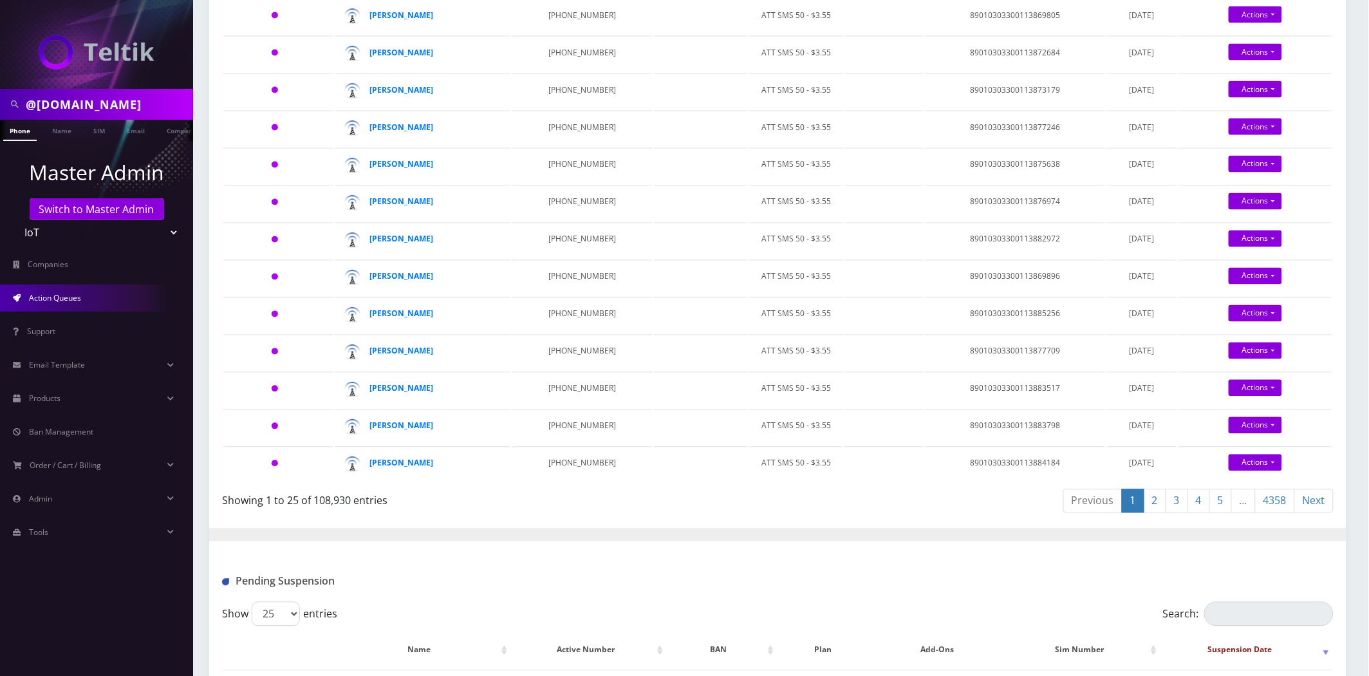
scroll to position [1011, 0]
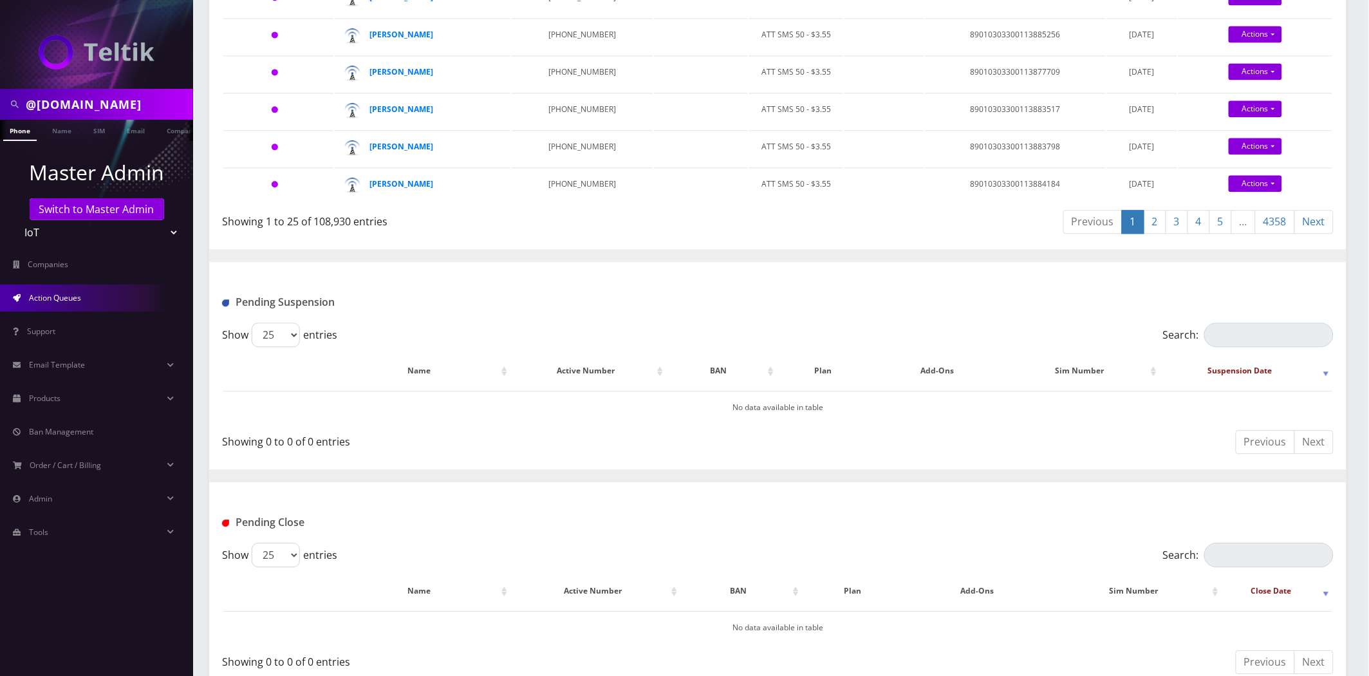
click at [1145, 214] on link "2" at bounding box center [1155, 222] width 23 height 24
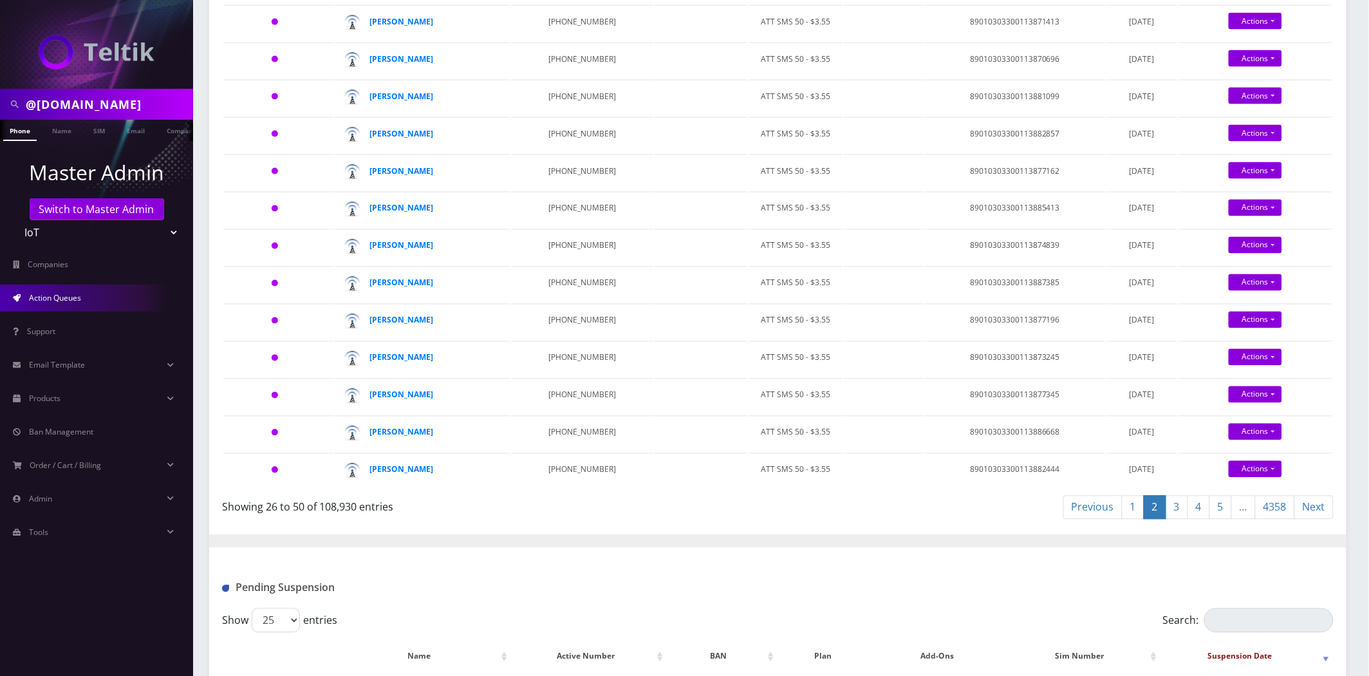
scroll to position [975, 0]
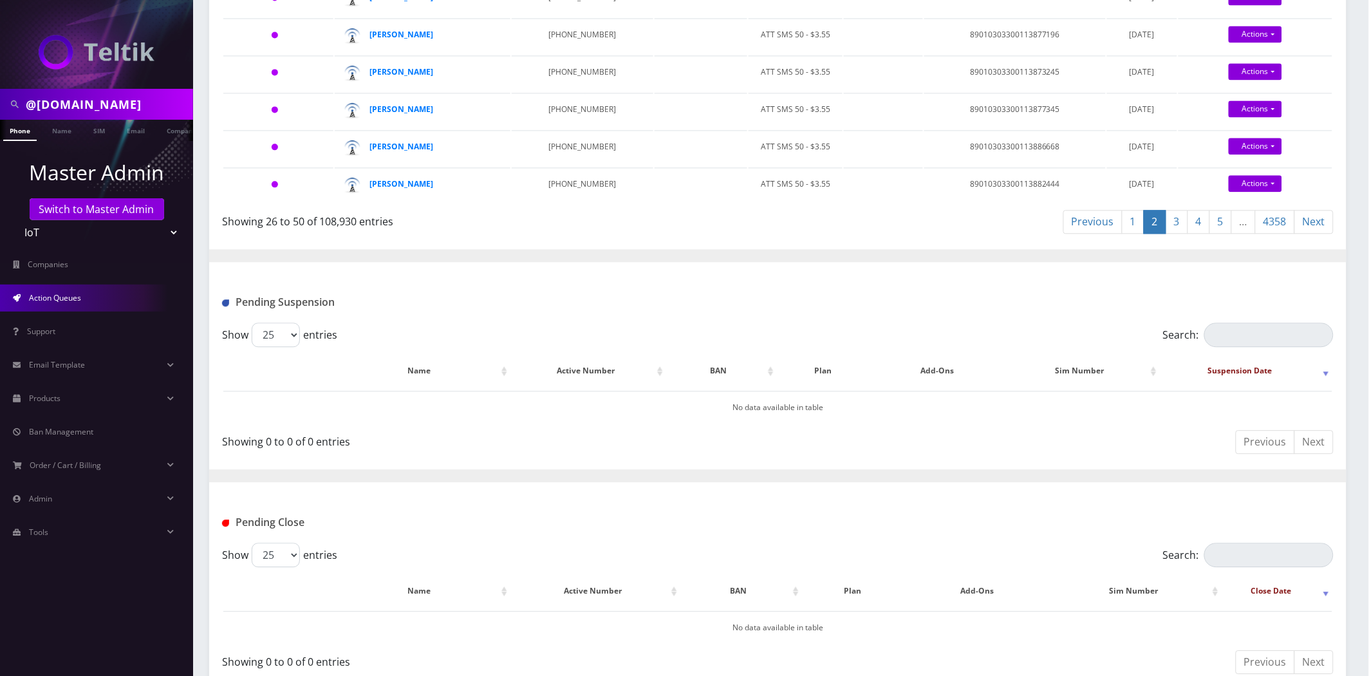
click at [1178, 216] on link "3" at bounding box center [1177, 222] width 23 height 24
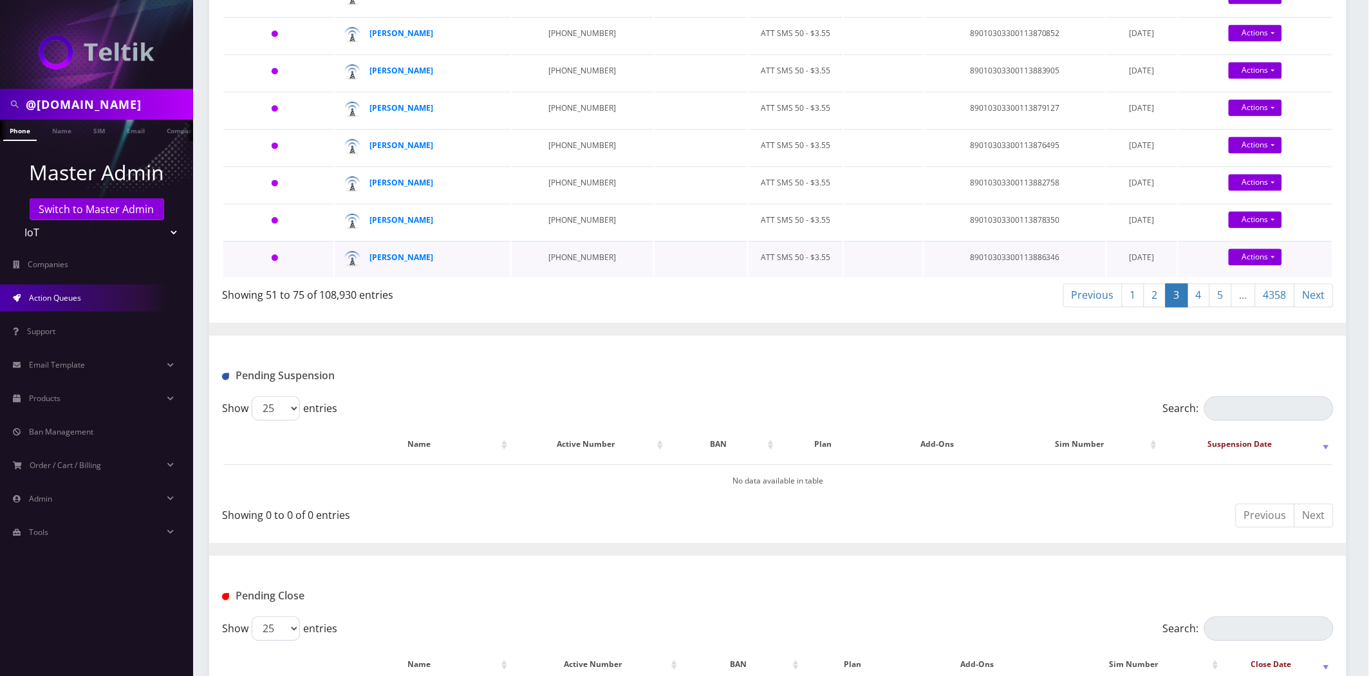
scroll to position [917, 0]
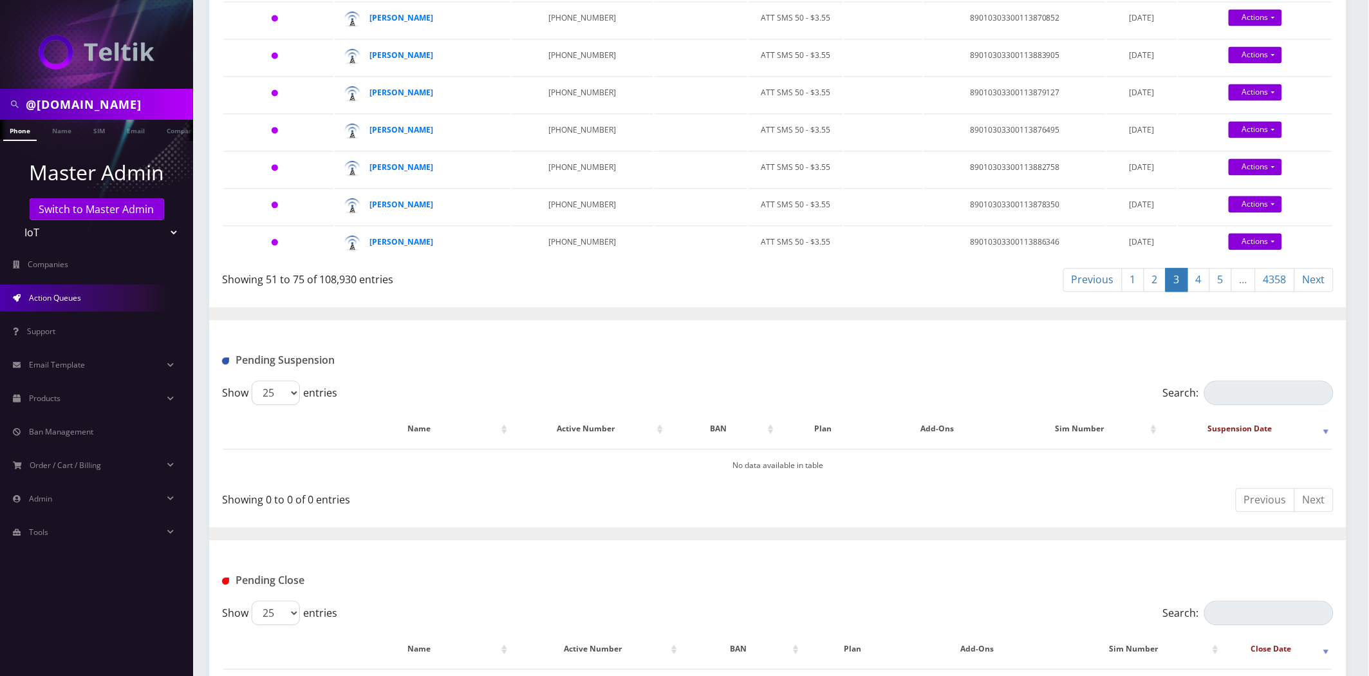
click at [1199, 268] on link "4" at bounding box center [1199, 280] width 23 height 24
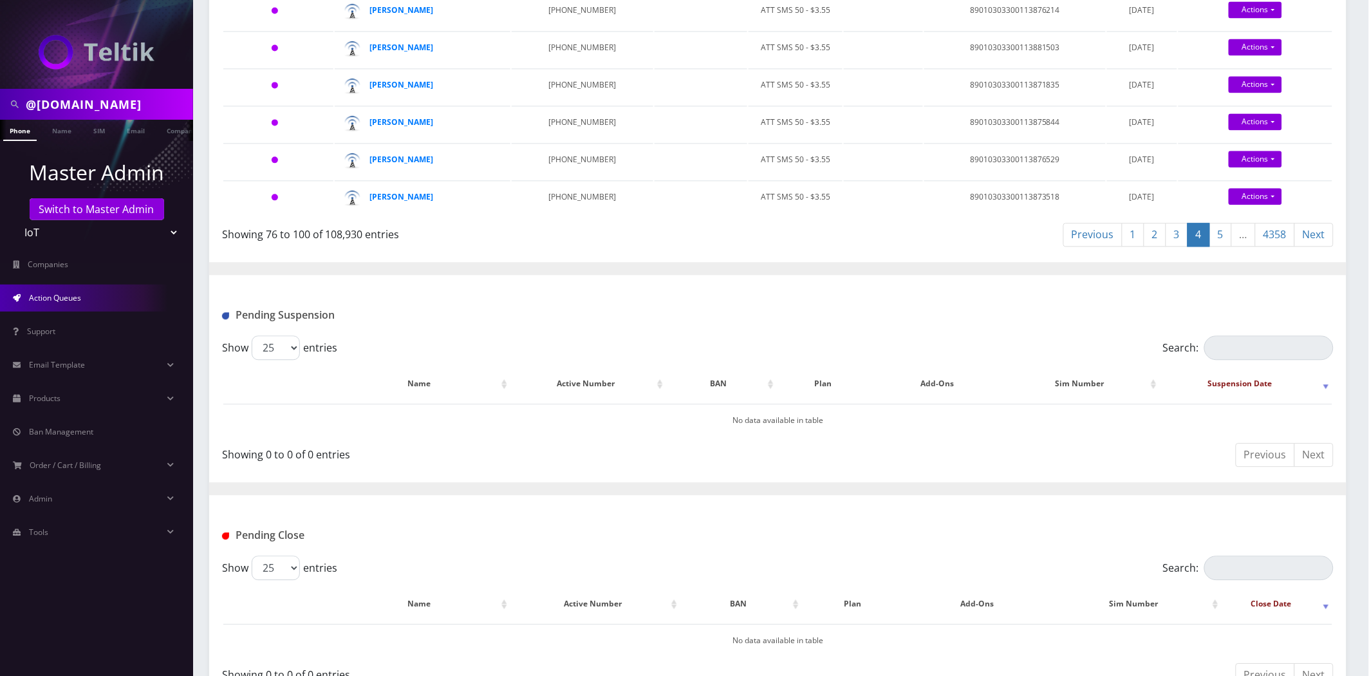
scroll to position [975, 0]
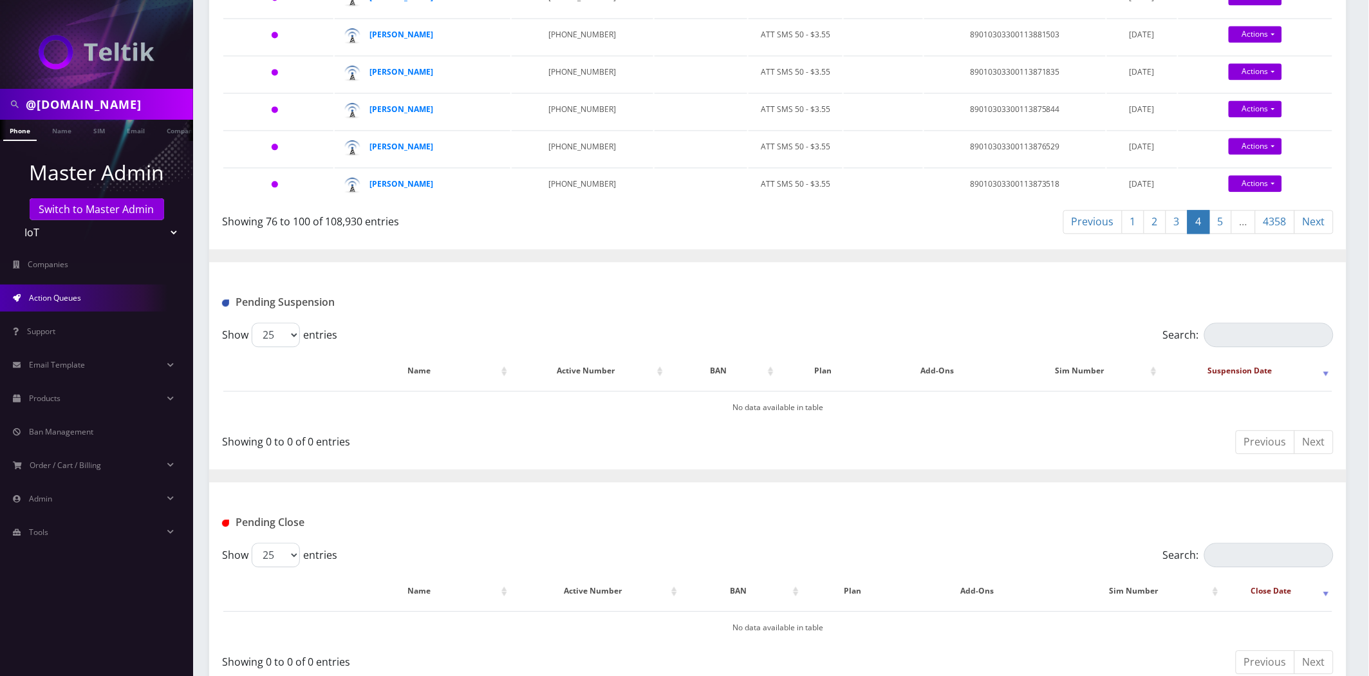
click at [1226, 210] on link "5" at bounding box center [1221, 222] width 23 height 24
click at [1223, 214] on link "6" at bounding box center [1221, 222] width 23 height 24
click at [1223, 210] on link "7" at bounding box center [1221, 222] width 23 height 24
click at [139, 111] on input "@bigtowntickets.com" at bounding box center [108, 104] width 164 height 24
click at [138, 111] on input "@bigtowntickets.com" at bounding box center [108, 104] width 164 height 24
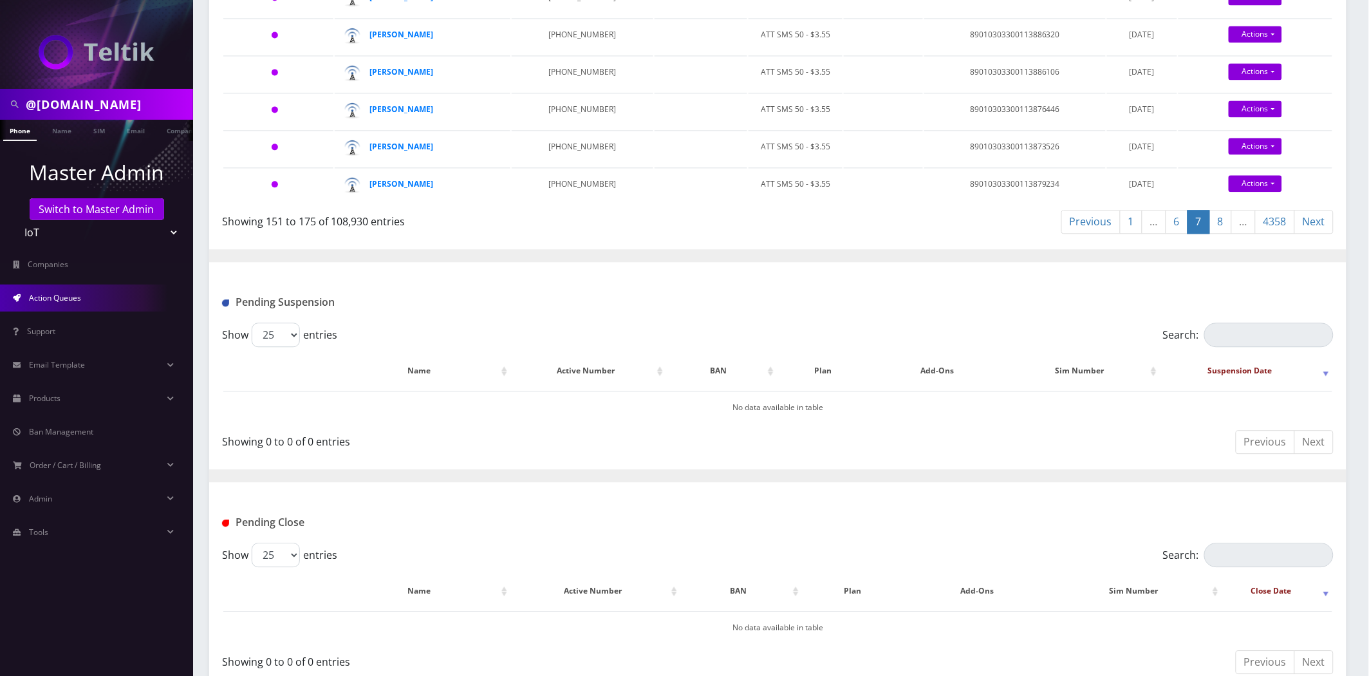
click at [138, 111] on input "@bigtowntickets.com" at bounding box center [108, 104] width 164 height 24
paste input "[PERSON_NAME]"
type input "[PERSON_NAME]"
click at [69, 129] on link "Name" at bounding box center [62, 130] width 32 height 21
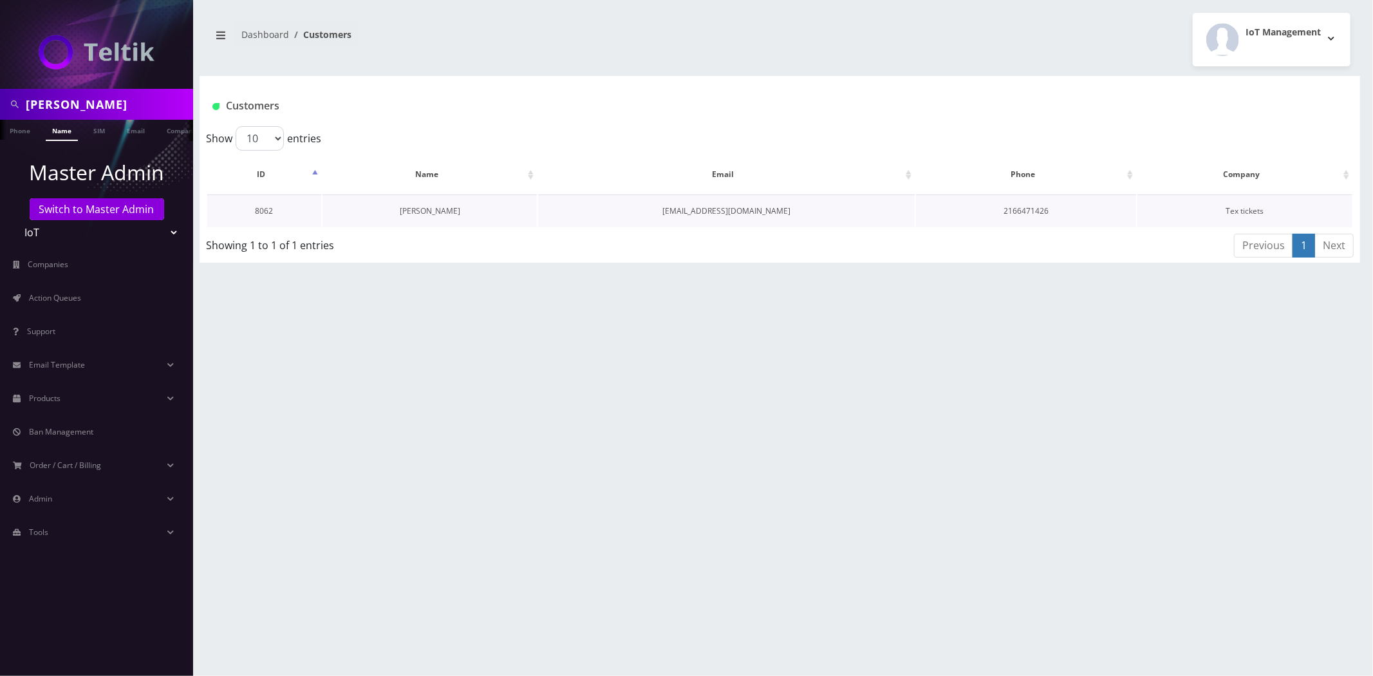
click at [438, 207] on link "[PERSON_NAME]" at bounding box center [430, 210] width 61 height 11
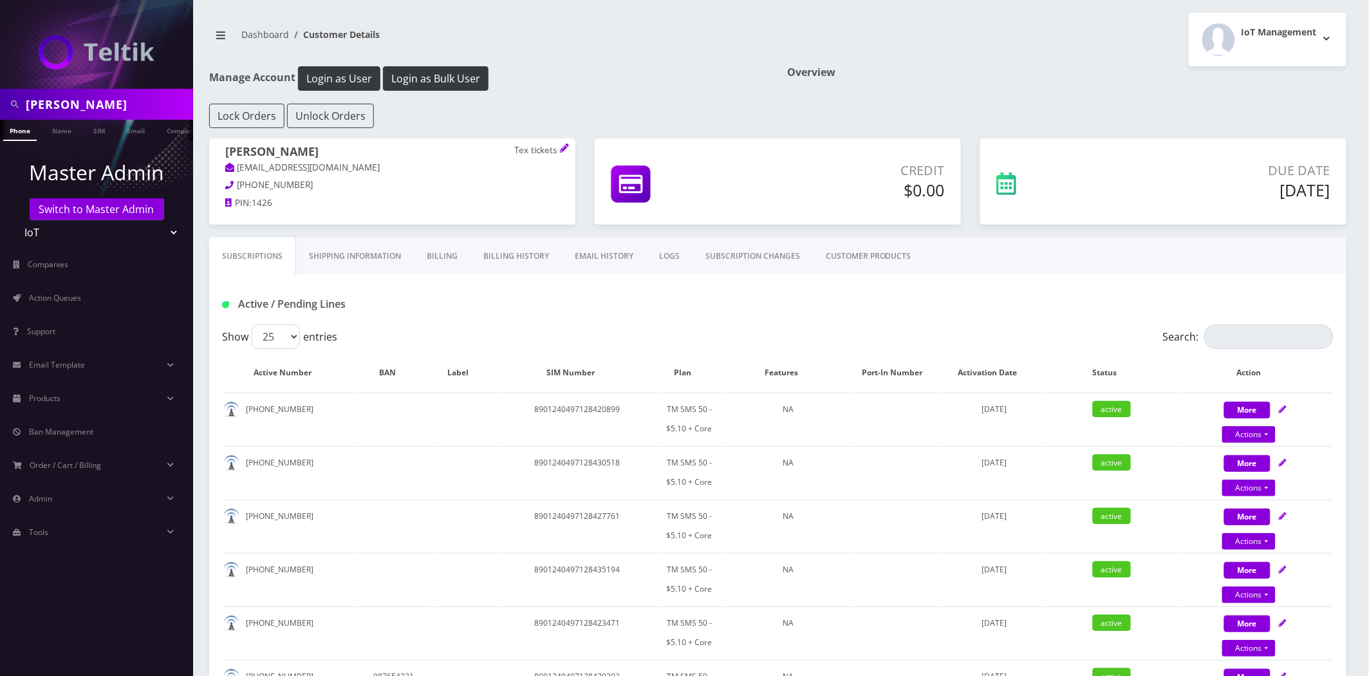
drag, startPoint x: 281, startPoint y: 242, endPoint x: 284, endPoint y: 254, distance: 12.0
click at [281, 242] on link "Subscriptions" at bounding box center [252, 256] width 87 height 37
click at [326, 261] on link "Shipping Information" at bounding box center [355, 256] width 118 height 37
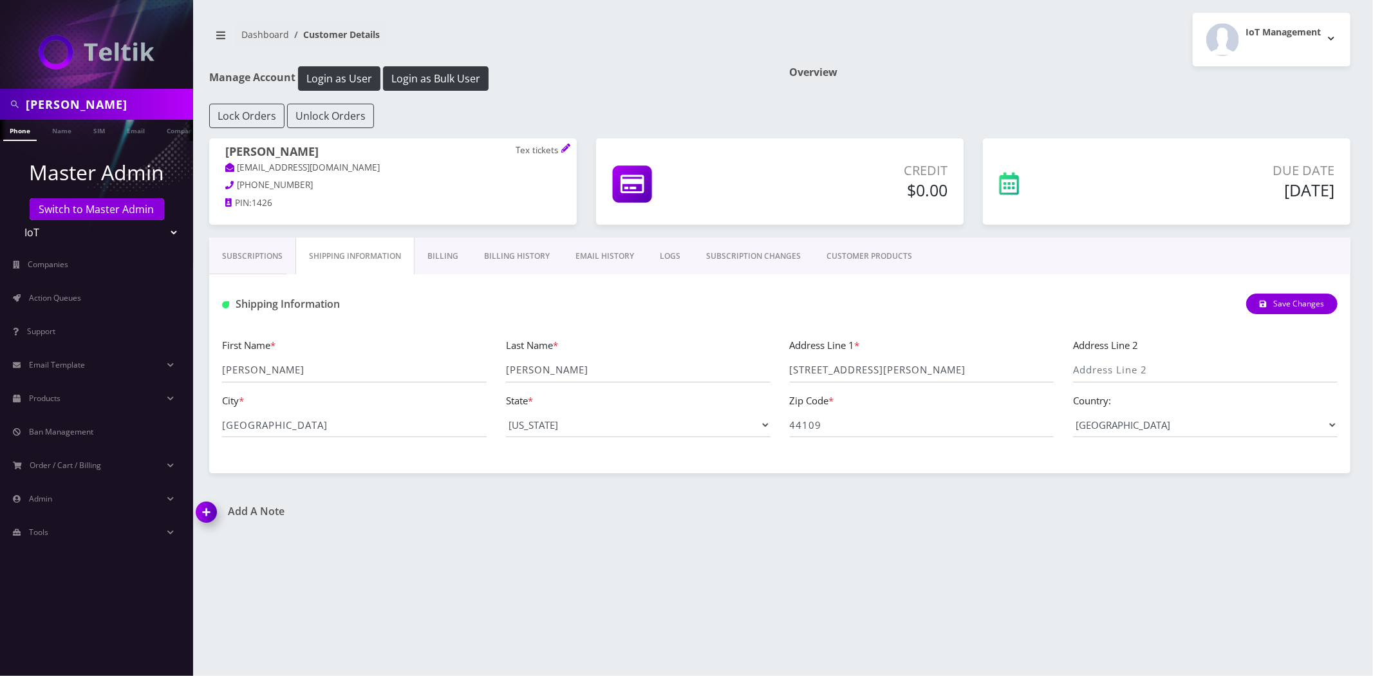
click at [481, 288] on div "Shipping Information Save Changes" at bounding box center [779, 299] width 1141 height 50
click at [441, 248] on link "Billing" at bounding box center [443, 256] width 57 height 37
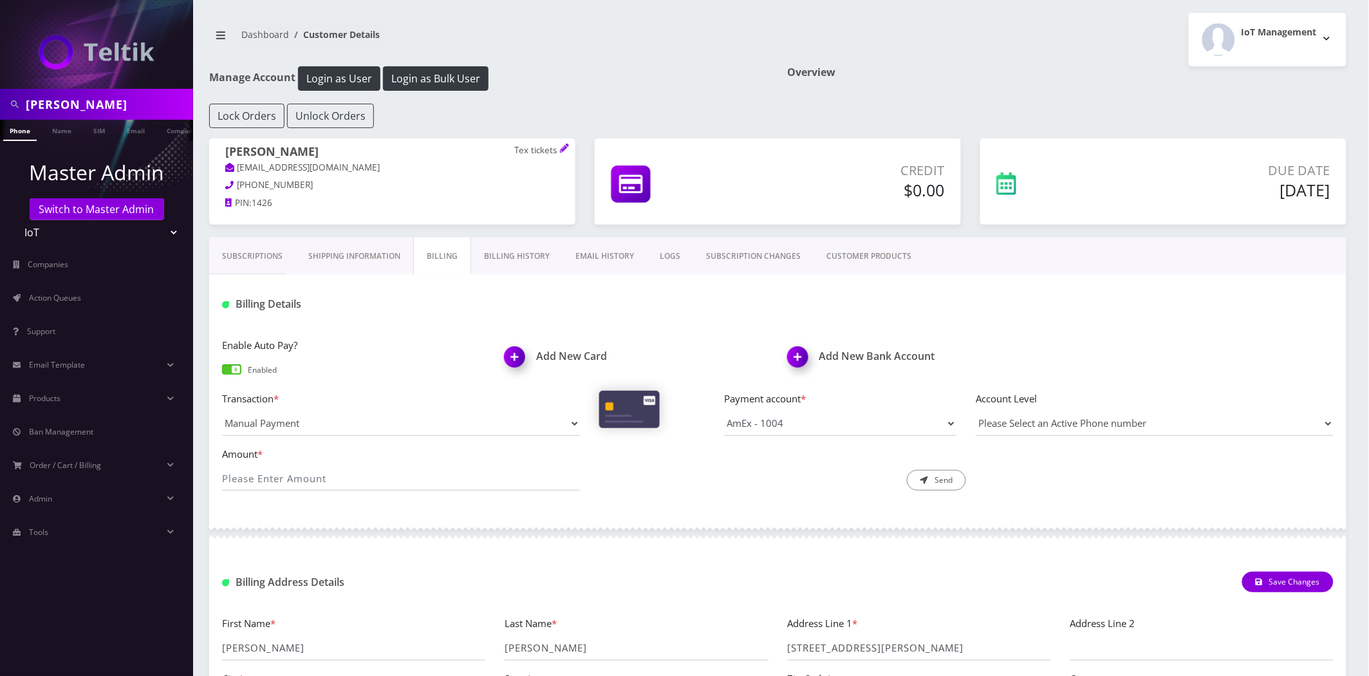
click at [252, 266] on link "Subscriptions" at bounding box center [252, 256] width 86 height 37
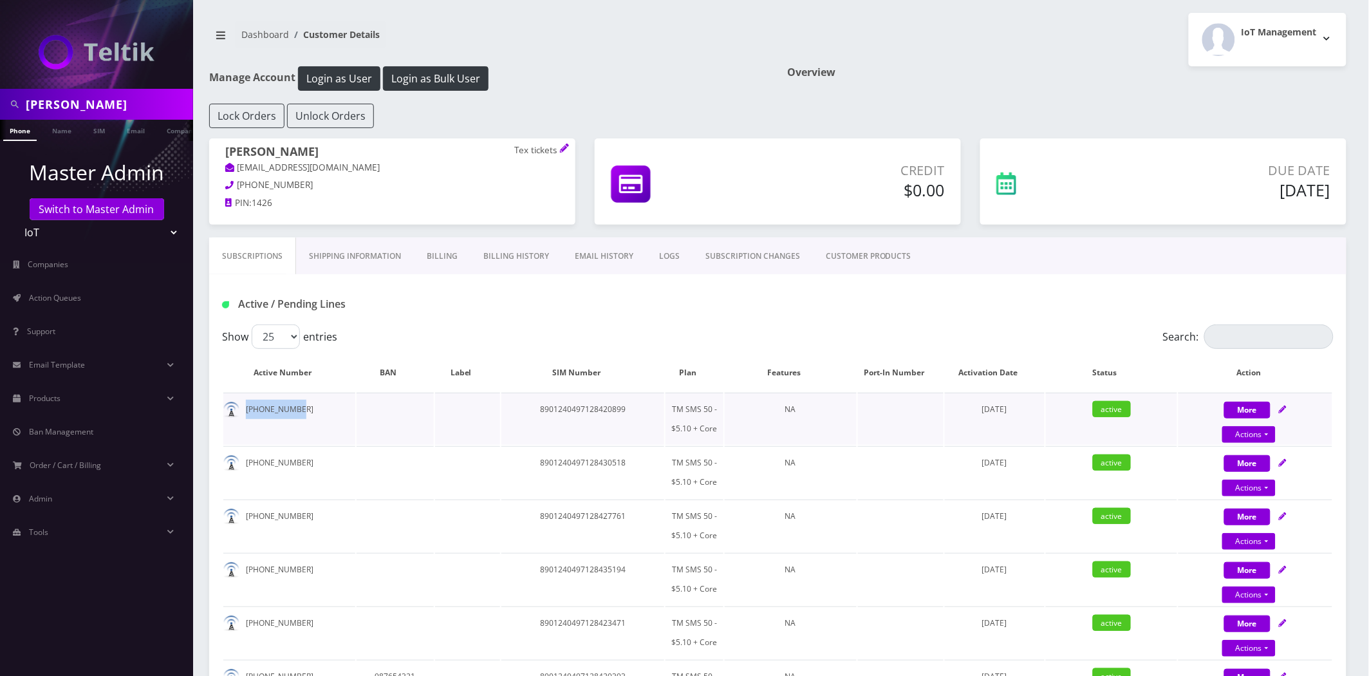
drag, startPoint x: 318, startPoint y: 416, endPoint x: 252, endPoint y: 413, distance: 65.7
click at [247, 416] on td "562-287-3770" at bounding box center [289, 419] width 132 height 52
copy td "562-287-3770"
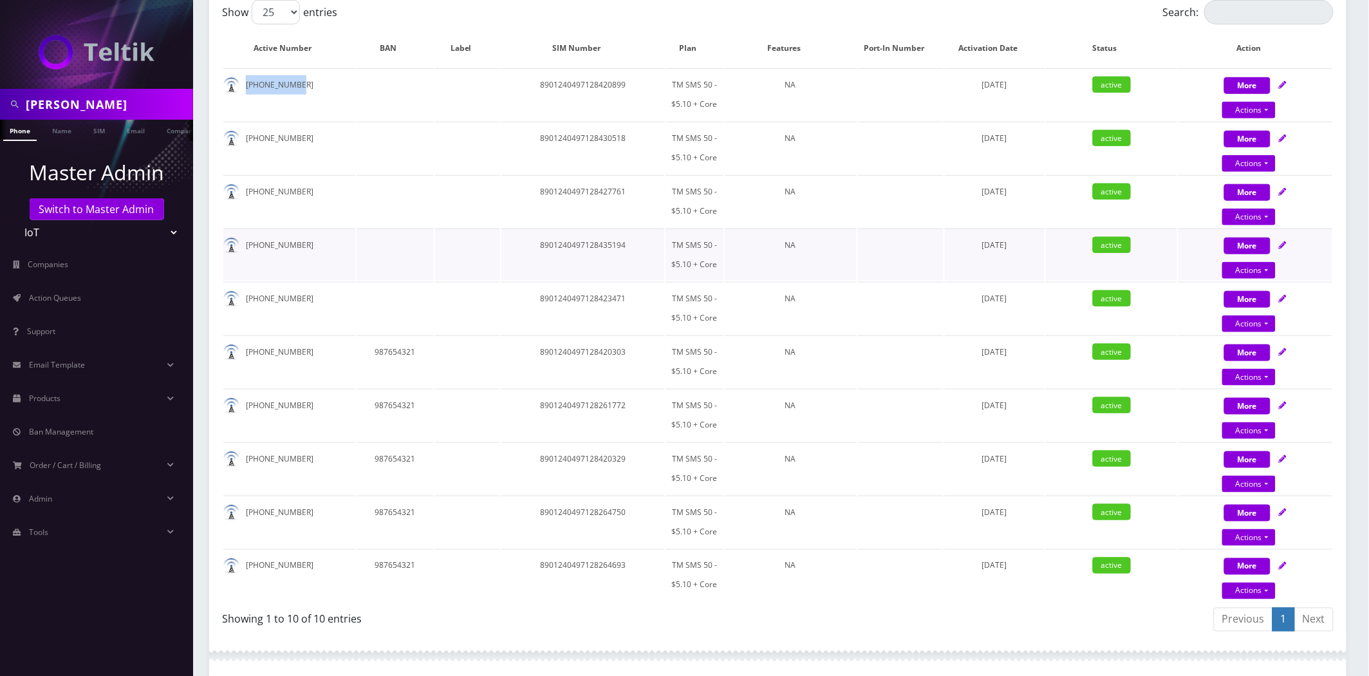
scroll to position [79, 0]
